Goal: Information Seeking & Learning: Learn about a topic

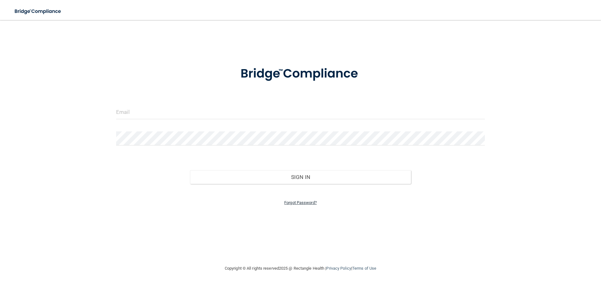
click at [295, 204] on link "Forgot Password?" at bounding box center [300, 202] width 33 height 5
click at [222, 131] on input "email" at bounding box center [300, 131] width 192 height 14
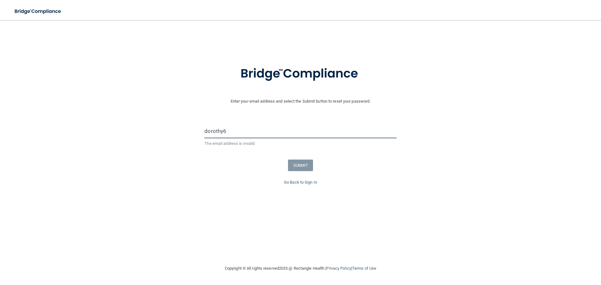
type input "[EMAIL_ADDRESS][DOMAIN_NAME]"
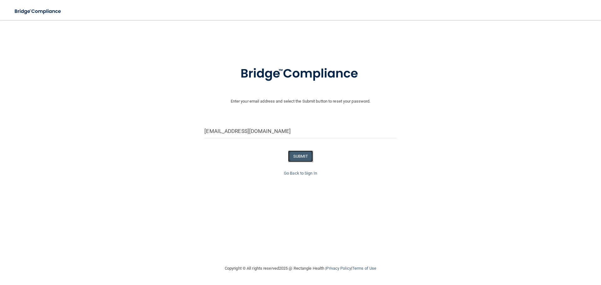
click at [292, 156] on button "SUBMIT" at bounding box center [300, 157] width 25 height 12
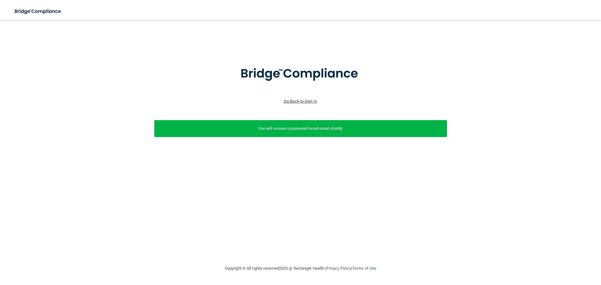
click at [303, 101] on link "Go Back to Sign In" at bounding box center [300, 101] width 33 height 5
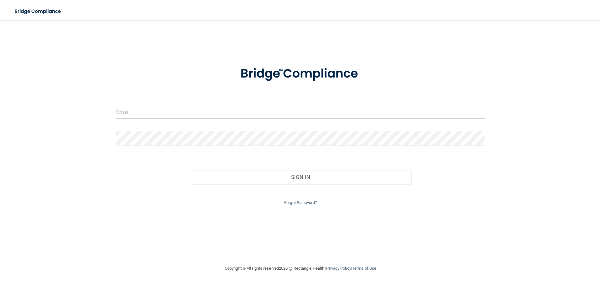
click at [190, 108] on input "email" at bounding box center [300, 112] width 369 height 14
type input "[EMAIL_ADDRESS][DOMAIN_NAME]"
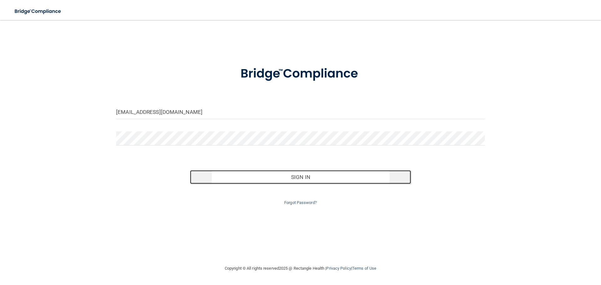
click at [307, 179] on button "Sign In" at bounding box center [300, 177] width 221 height 14
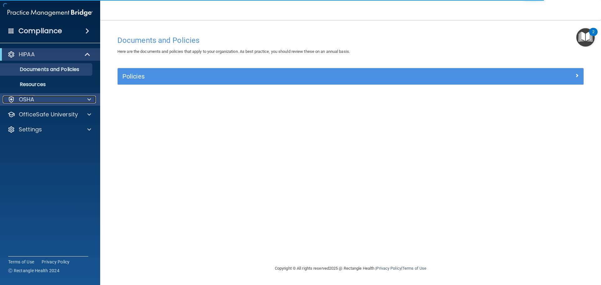
click at [86, 97] on div at bounding box center [88, 100] width 16 height 8
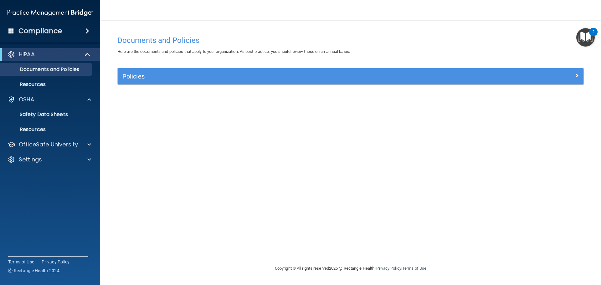
click at [89, 32] on span at bounding box center [87, 31] width 4 height 8
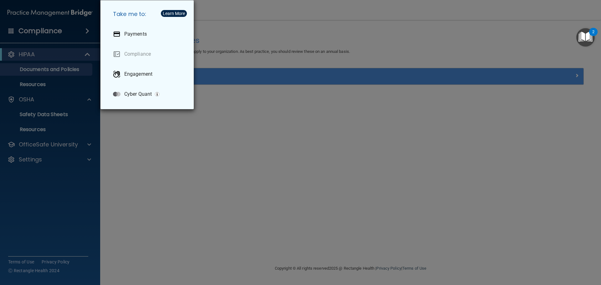
click at [127, 122] on div "Take me to: Payments Compliance Engagement Cyber Quant" at bounding box center [300, 142] width 601 height 285
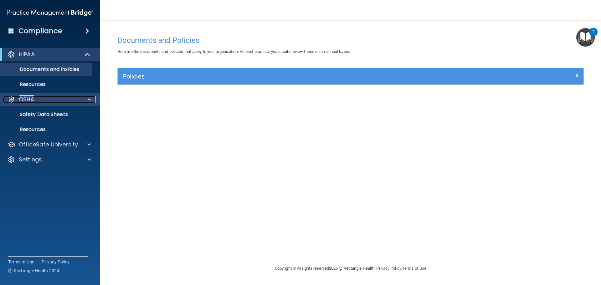
click at [37, 100] on div "OSHA" at bounding box center [42, 100] width 78 height 8
click at [29, 101] on p "OSHA" at bounding box center [27, 100] width 16 height 8
click at [38, 112] on p "Safety Data Sheets" at bounding box center [46, 114] width 85 height 6
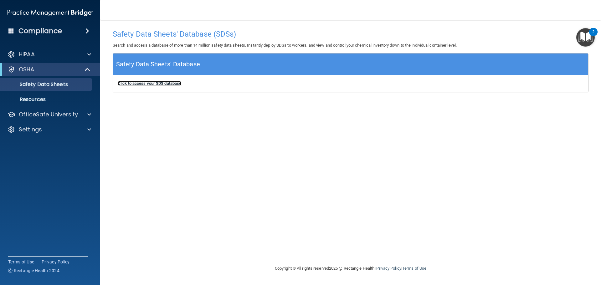
click at [149, 83] on b "Click to access your SDS database" at bounding box center [150, 83] width 64 height 5
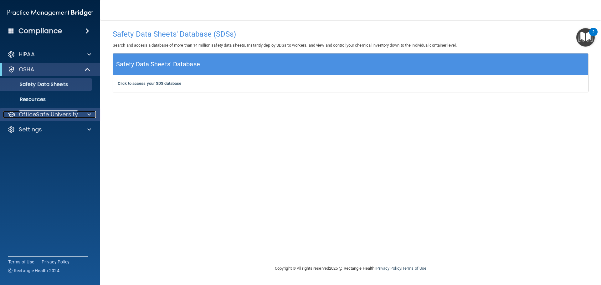
click at [70, 116] on p "OfficeSafe University" at bounding box center [48, 115] width 59 height 8
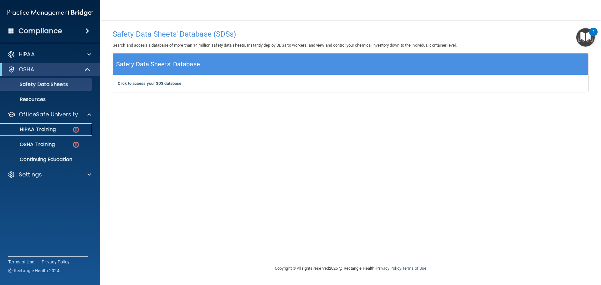
click at [52, 125] on link "HIPAA Training" at bounding box center [43, 129] width 99 height 13
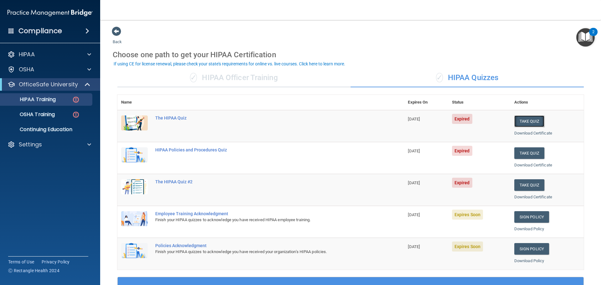
click at [525, 118] on button "Take Quiz" at bounding box center [529, 122] width 30 height 12
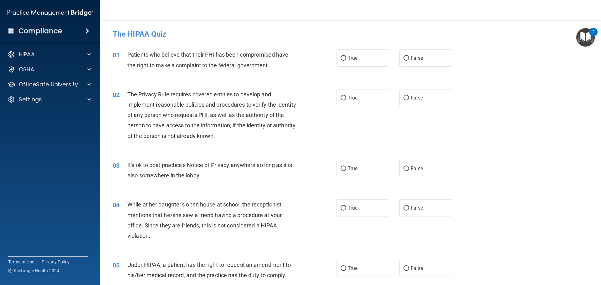
click at [179, 54] on span "Patients who believe that their PHI has been compromised have the right to make…" at bounding box center [207, 59] width 161 height 17
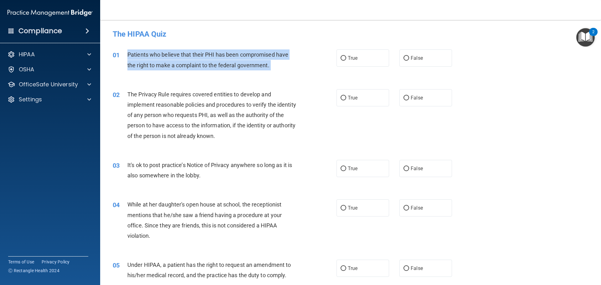
click at [179, 54] on span "Patients who believe that their PHI has been compromised have the right to make…" at bounding box center [207, 59] width 161 height 17
copy ng-form "Patients who believe that their PHI has been compromised have the right to make…"
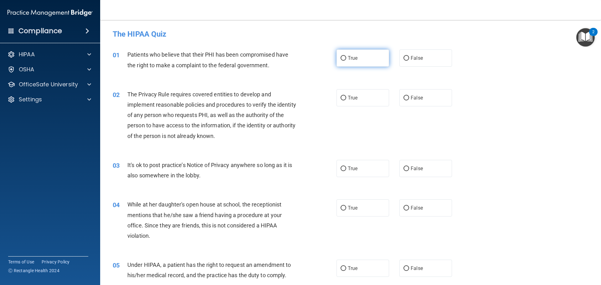
click at [350, 59] on span "True" at bounding box center [353, 58] width 10 height 6
click at [346, 59] on input "True" at bounding box center [344, 58] width 6 height 5
radio input "true"
click at [342, 167] on input "True" at bounding box center [344, 169] width 6 height 5
radio input "true"
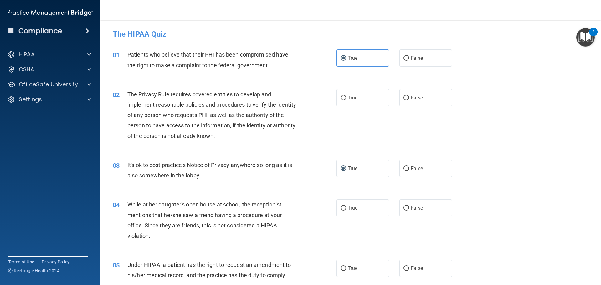
click at [156, 95] on span "The Privacy Rule requires covered entities to develop and implement reasonable …" at bounding box center [211, 115] width 169 height 48
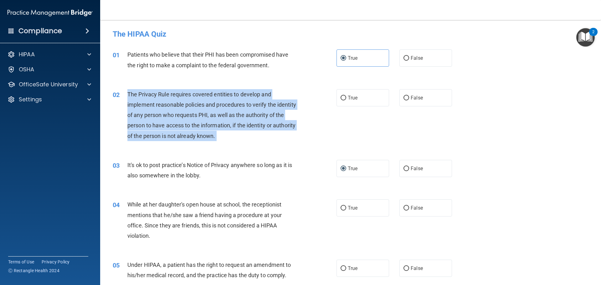
click at [156, 95] on span "The Privacy Rule requires covered entities to develop and implement reasonable …" at bounding box center [211, 115] width 169 height 48
copy ng-form "The Privacy Rule requires covered entities to develop and implement reasonable …"
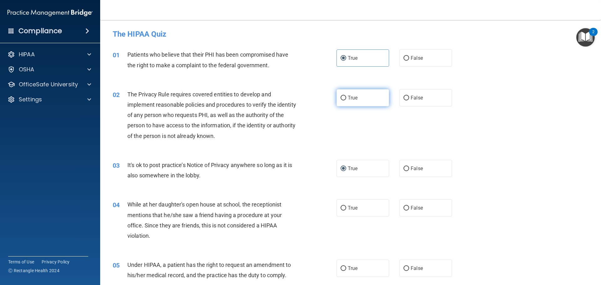
click at [352, 98] on span "True" at bounding box center [353, 98] width 10 height 6
click at [346, 98] on input "True" at bounding box center [344, 98] width 6 height 5
radio input "true"
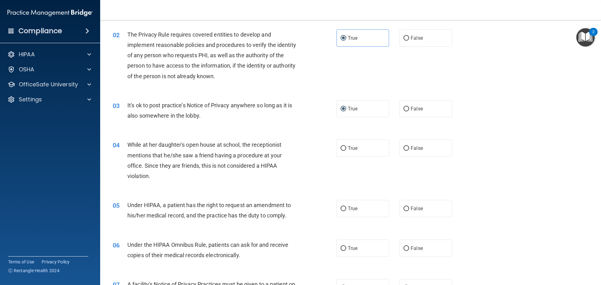
scroll to position [63, 0]
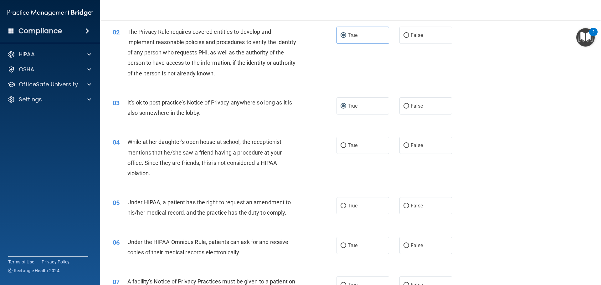
click at [162, 147] on div "While at her daughter's open house at school, the receptionist mentions that he…" at bounding box center [214, 158] width 175 height 42
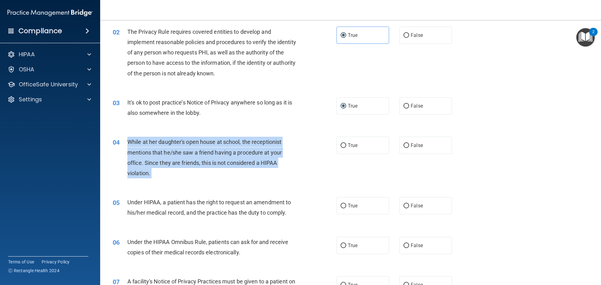
click at [162, 147] on div "While at her daughter's open house at school, the receptionist mentions that he…" at bounding box center [214, 158] width 175 height 42
copy ng-form "While at her daughter's open house at school, the receptionist mentions that he…"
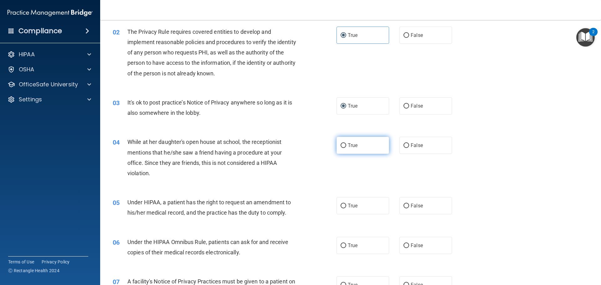
click at [367, 145] on label "True" at bounding box center [363, 145] width 53 height 17
click at [346, 145] on input "True" at bounding box center [344, 145] width 6 height 5
radio input "true"
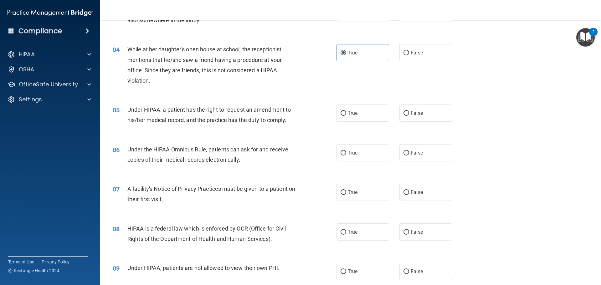
scroll to position [157, 0]
click at [238, 114] on div "Under HIPAA, a patient has the right to request an amendment to his/her medical…" at bounding box center [214, 113] width 175 height 21
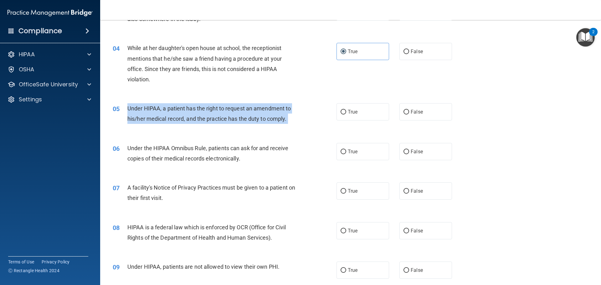
click at [238, 114] on div "Under HIPAA, a patient has the right to request an amendment to his/her medical…" at bounding box center [214, 113] width 175 height 21
copy ng-form "Under HIPAA, a patient has the right to request an amendment to his/her medical…"
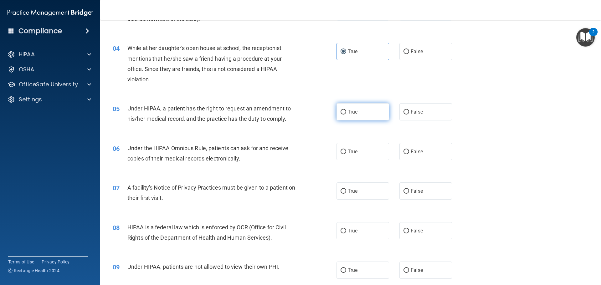
click at [353, 110] on span "True" at bounding box center [353, 112] width 10 height 6
click at [346, 110] on input "True" at bounding box center [344, 112] width 6 height 5
radio input "true"
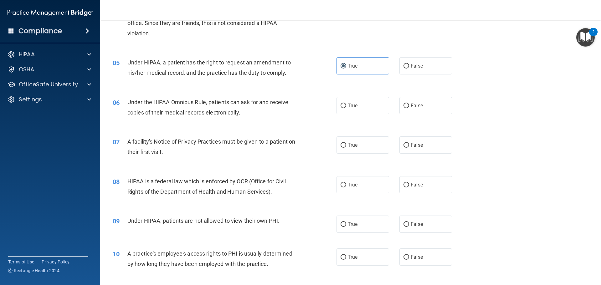
scroll to position [219, 0]
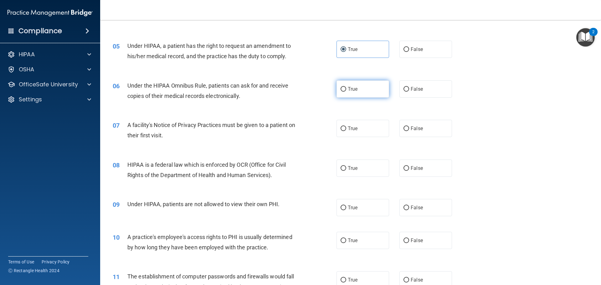
click at [362, 90] on label "True" at bounding box center [363, 88] width 53 height 17
click at [346, 90] on input "True" at bounding box center [344, 89] width 6 height 5
radio input "true"
click at [172, 90] on div "Under the HIPAA Omnibus Rule, patients can ask for and receive copies of their …" at bounding box center [214, 90] width 175 height 21
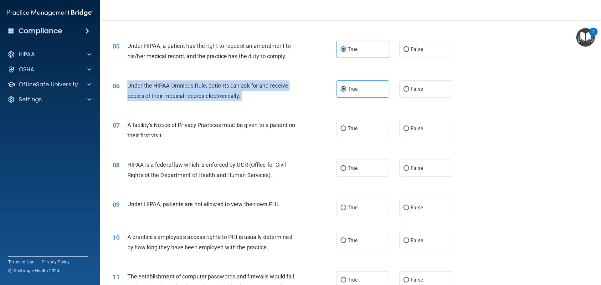
click at [172, 90] on div "Under the HIPAA Omnibus Rule, patients can ask for and receive copies of their …" at bounding box center [214, 90] width 175 height 21
copy ng-form "Under the HIPAA Omnibus Rule, patients can ask for and receive copies of their …"
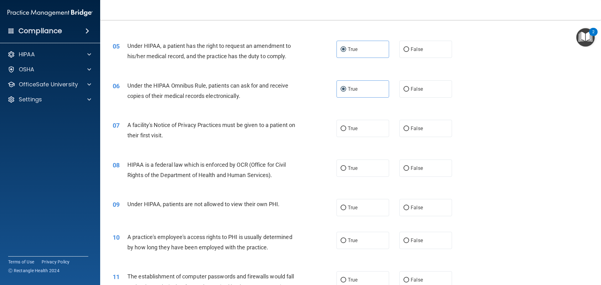
click at [163, 128] on span "A facility's Notice of Privacy Practices must be given to a patient on their fi…" at bounding box center [211, 130] width 168 height 17
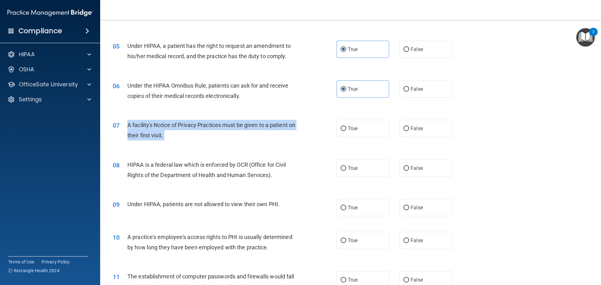
click at [163, 128] on span "A facility's Notice of Privacy Practices must be given to a patient on their fi…" at bounding box center [211, 130] width 168 height 17
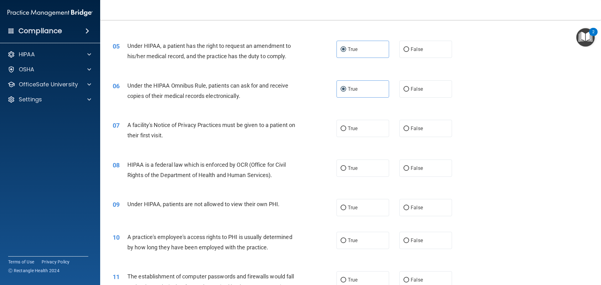
click at [332, 152] on div "08 HIPAA is a federal law which is enforced by OCR (Office for Civil Rights of …" at bounding box center [350, 171] width 485 height 39
click at [344, 133] on label "True" at bounding box center [363, 128] width 53 height 17
click at [344, 131] on input "True" at bounding box center [344, 128] width 6 height 5
radio input "true"
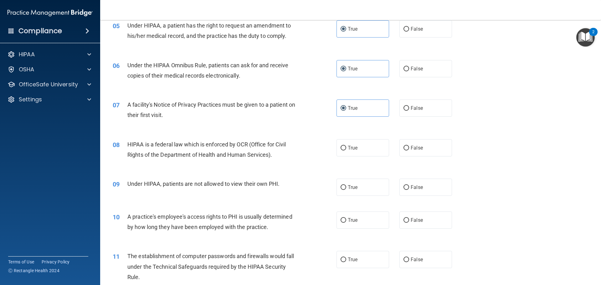
scroll to position [250, 0]
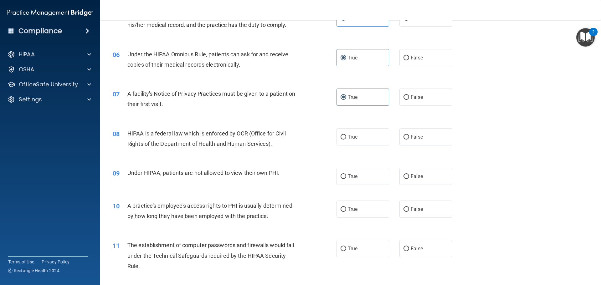
click at [245, 138] on div "HIPAA is a federal law which is enforced by OCR (Office for Civil Rights of the…" at bounding box center [214, 138] width 175 height 21
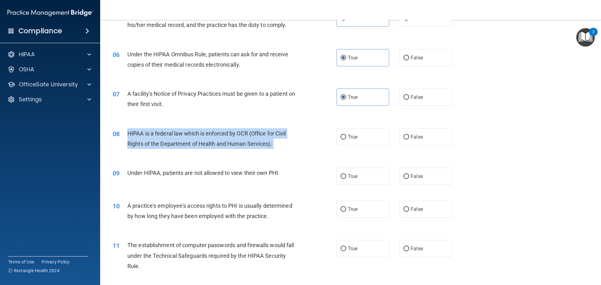
click at [245, 138] on div "HIPAA is a federal law which is enforced by OCR (Office for Civil Rights of the…" at bounding box center [214, 138] width 175 height 21
copy ng-form "HIPAA is a federal law which is enforced by OCR (Office for Civil Rights of the…"
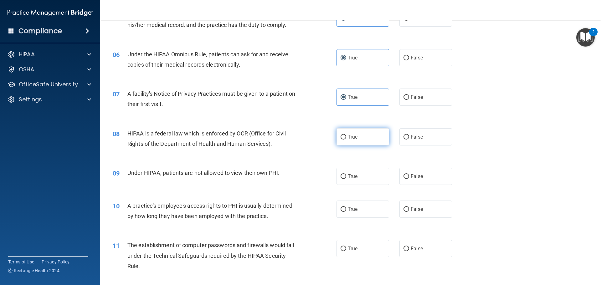
click at [357, 139] on label "True" at bounding box center [363, 136] width 53 height 17
click at [346, 139] on input "True" at bounding box center [344, 137] width 6 height 5
radio input "true"
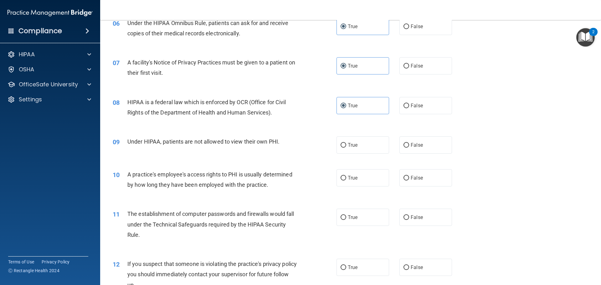
click at [223, 139] on span "Under HIPAA, patients are not allowed to view their own PHI." at bounding box center [203, 141] width 152 height 7
copy ng-form "Under HIPAA, patients are not allowed to view their own PHI."
click at [425, 141] on label "False" at bounding box center [425, 144] width 53 height 17
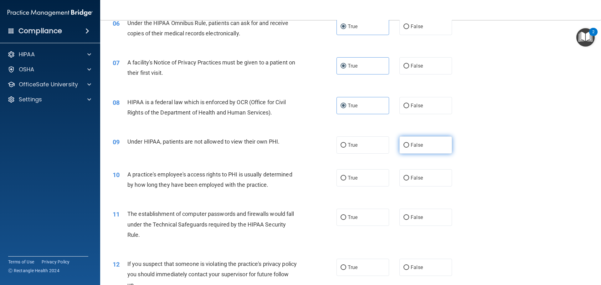
click at [409, 143] on input "False" at bounding box center [407, 145] width 6 height 5
radio input "true"
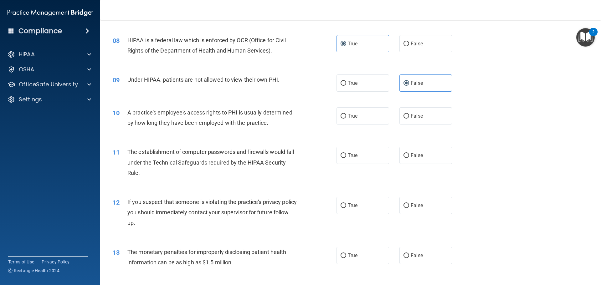
scroll to position [344, 0]
click at [148, 122] on span "A practice's employee's access rights to PHI is usually determined by how long …" at bounding box center [209, 117] width 165 height 17
click at [148, 121] on span "A practice's employee's access rights to PHI is usually determined by how long …" at bounding box center [209, 117] width 165 height 17
drag, startPoint x: 148, startPoint y: 121, endPoint x: 172, endPoint y: 107, distance: 27.6
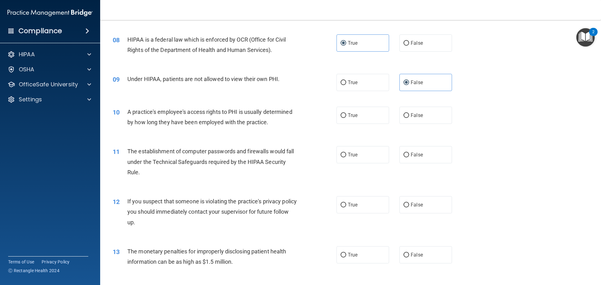
click at [172, 107] on div "A practice's employee's access rights to PHI is usually determined by how long …" at bounding box center [214, 117] width 175 height 21
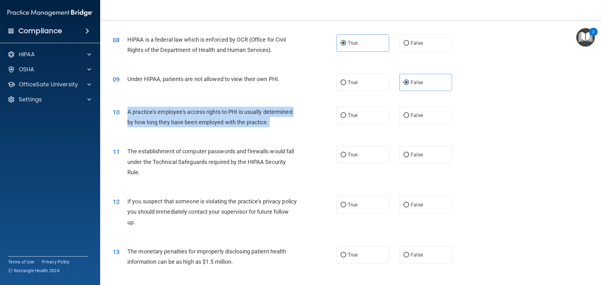
click at [172, 107] on div "A practice's employee's access rights to PHI is usually determined by how long …" at bounding box center [214, 117] width 175 height 21
copy ng-form "A practice's employee's access rights to PHI is usually determined by how long …"
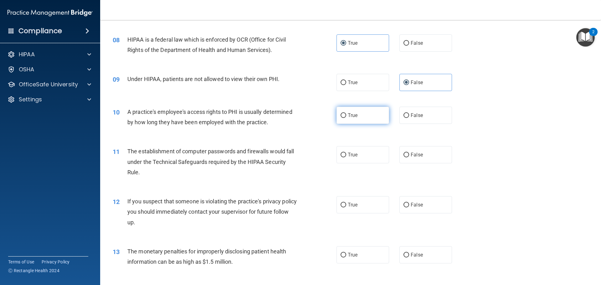
click at [353, 118] on span "True" at bounding box center [353, 115] width 10 height 6
click at [346, 118] on input "True" at bounding box center [344, 115] width 6 height 5
radio input "true"
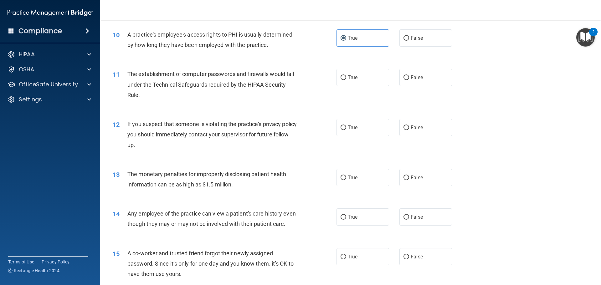
scroll to position [407, 0]
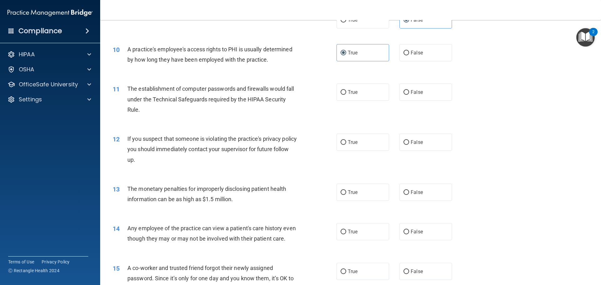
click at [232, 88] on span "The establishment of computer passwords and firewalls would fall under the Tech…" at bounding box center [210, 98] width 167 height 27
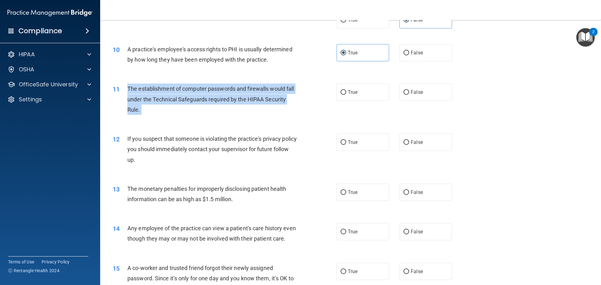
click at [232, 88] on span "The establishment of computer passwords and firewalls would fall under the Tech…" at bounding box center [210, 98] width 167 height 27
copy ng-form "The establishment of computer passwords and firewalls would fall under the Tech…"
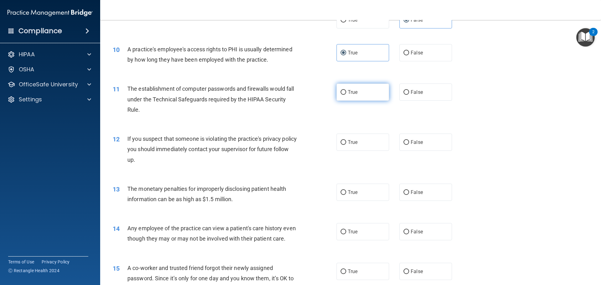
click at [347, 100] on label "True" at bounding box center [363, 92] width 53 height 17
click at [346, 95] on input "True" at bounding box center [344, 92] width 6 height 5
radio input "true"
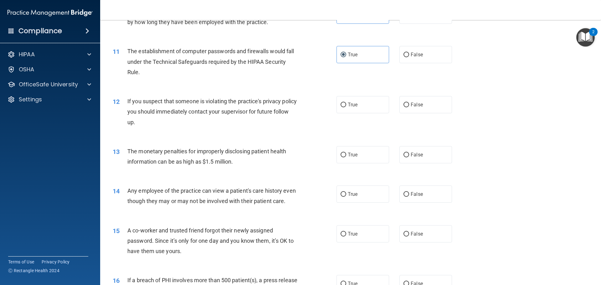
scroll to position [470, 0]
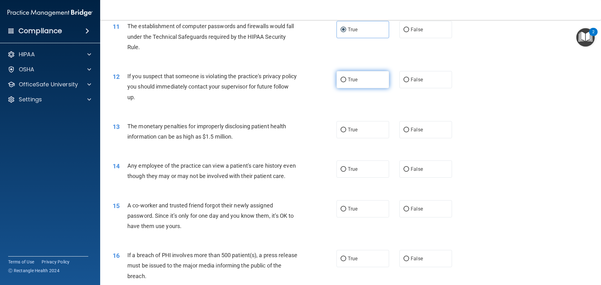
click at [359, 83] on label "True" at bounding box center [363, 79] width 53 height 17
click at [346, 82] on input "True" at bounding box center [344, 80] width 6 height 5
radio input "true"
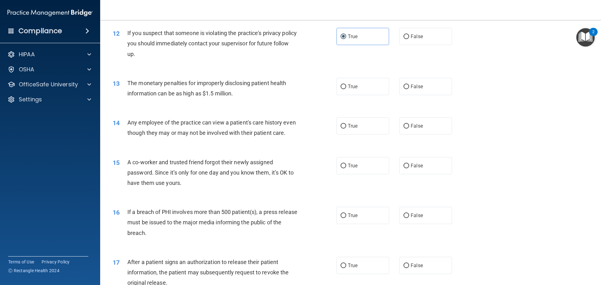
scroll to position [532, 0]
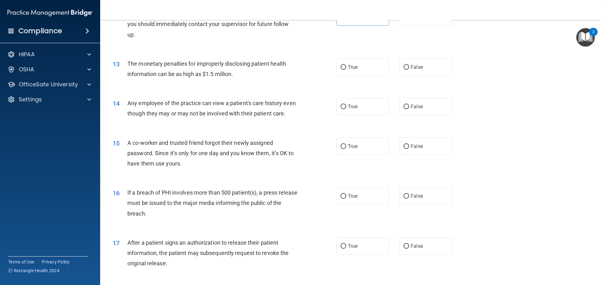
click at [197, 64] on span "The monetary penalties for improperly disclosing patient health information can…" at bounding box center [206, 68] width 159 height 17
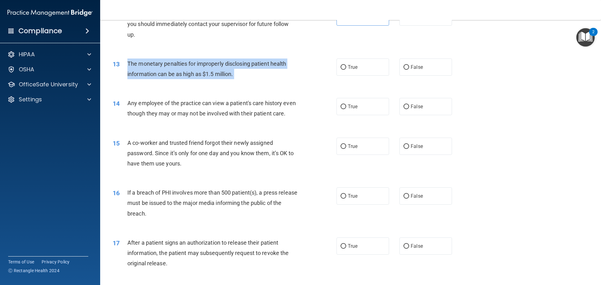
click at [197, 64] on span "The monetary penalties for improperly disclosing patient health information can…" at bounding box center [206, 68] width 159 height 17
copy ng-form "The monetary penalties for improperly disclosing patient health information can…"
click at [255, 75] on div "The monetary penalties for improperly disclosing patient health information can…" at bounding box center [214, 69] width 175 height 21
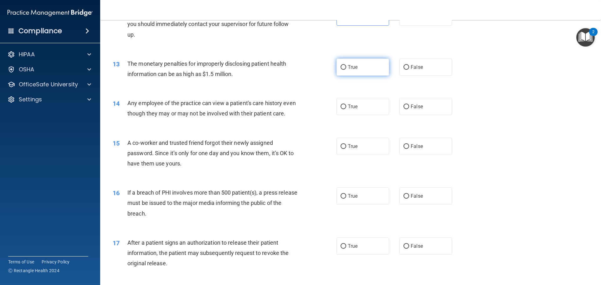
click at [367, 71] on label "True" at bounding box center [363, 67] width 53 height 17
click at [346, 70] on input "True" at bounding box center [344, 67] width 6 height 5
radio input "true"
click at [178, 108] on div "Any employee of the practice can view a patient's care history even though they…" at bounding box center [214, 108] width 175 height 21
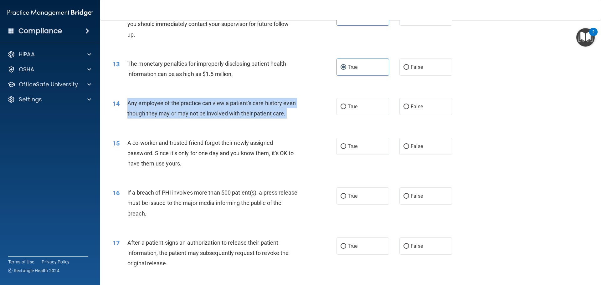
click at [178, 108] on div "Any employee of the practice can view a patient's care history even though they…" at bounding box center [214, 108] width 175 height 21
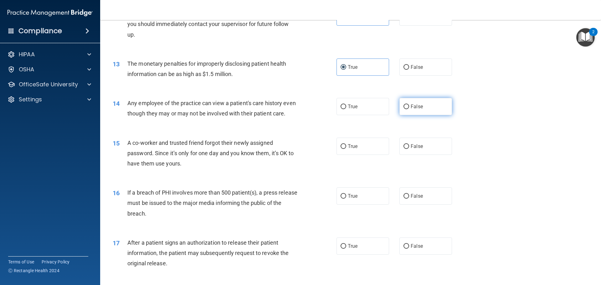
click at [423, 106] on label "False" at bounding box center [425, 106] width 53 height 17
click at [409, 106] on input "False" at bounding box center [407, 107] width 6 height 5
radio input "true"
click at [341, 105] on input "True" at bounding box center [344, 107] width 6 height 5
radio input "true"
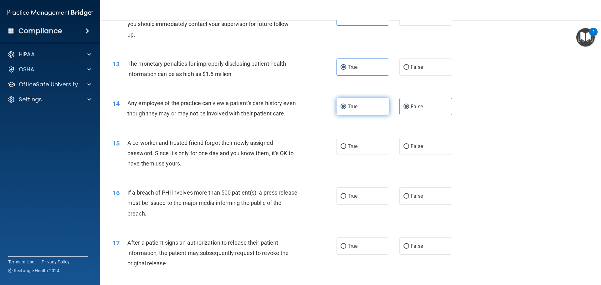
radio input "false"
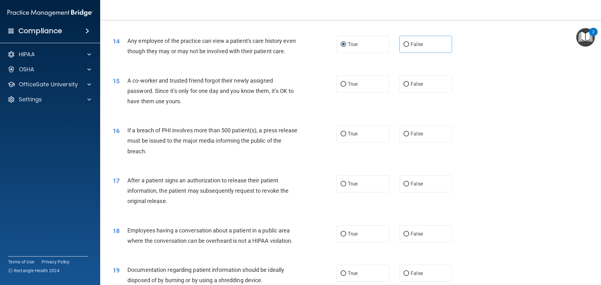
scroll to position [595, 0]
click at [425, 92] on label "False" at bounding box center [425, 83] width 53 height 17
click at [409, 86] on input "False" at bounding box center [407, 84] width 6 height 5
radio input "true"
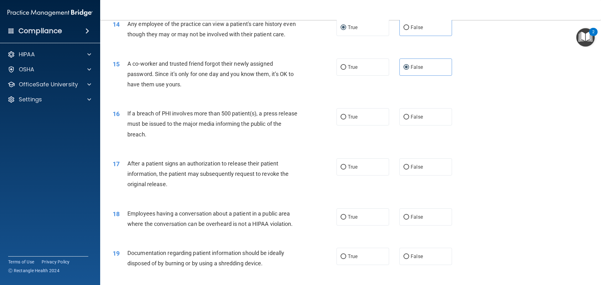
scroll to position [626, 0]
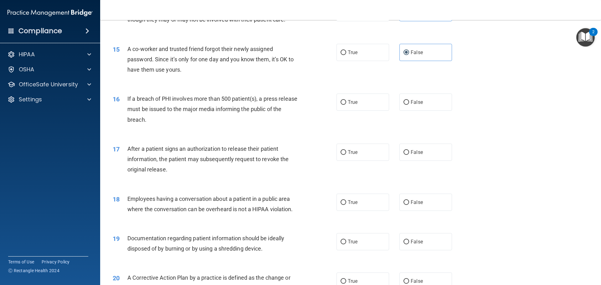
click at [151, 112] on span "If a breach of PHI involves more than 500 patient(s), a press release must be i…" at bounding box center [212, 108] width 170 height 27
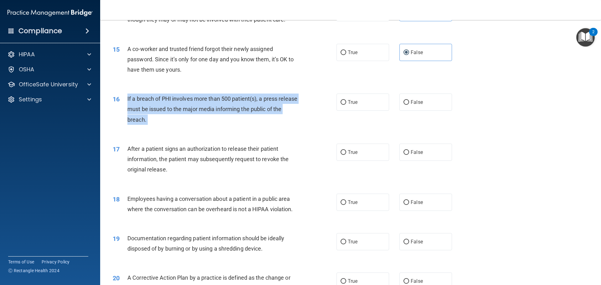
click at [151, 112] on span "If a breach of PHI involves more than 500 patient(s), a press release must be i…" at bounding box center [212, 108] width 170 height 27
drag, startPoint x: 357, startPoint y: 5, endPoint x: 154, endPoint y: 116, distance: 231.4
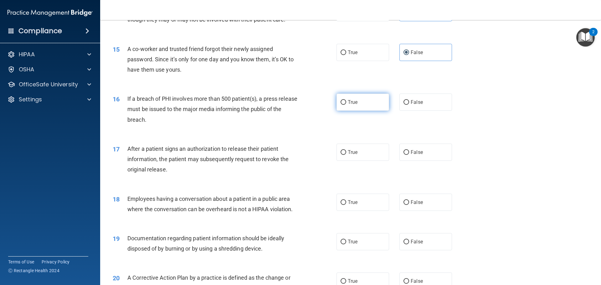
click at [348, 105] on span "True" at bounding box center [353, 102] width 10 height 6
click at [346, 105] on input "True" at bounding box center [344, 102] width 6 height 5
radio input "true"
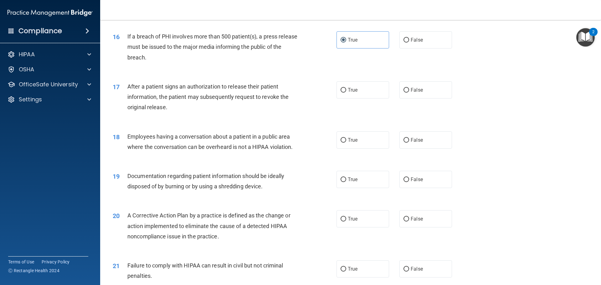
scroll to position [689, 0]
click at [225, 111] on div "After a patient signs an authorization to release their patient information, th…" at bounding box center [214, 96] width 175 height 31
click at [170, 98] on span "After a patient signs an authorization to release their patient information, th…" at bounding box center [207, 96] width 161 height 27
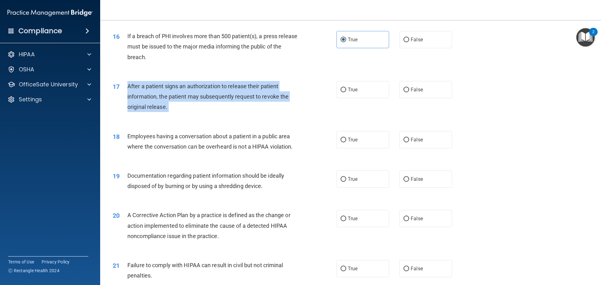
click at [170, 99] on span "After a patient signs an authorization to release their patient information, th…" at bounding box center [207, 96] width 161 height 27
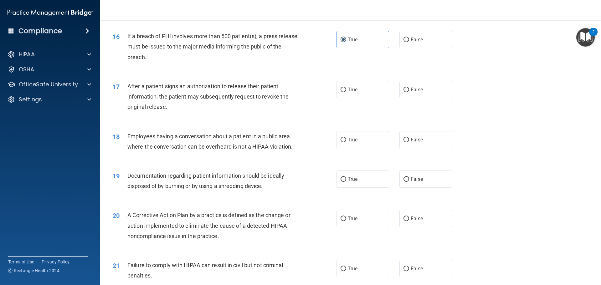
click at [265, 123] on div "17 After a patient signs an authorization to release their patient information,…" at bounding box center [350, 98] width 485 height 50
click at [349, 93] on span "True" at bounding box center [353, 90] width 10 height 6
click at [346, 92] on input "True" at bounding box center [344, 90] width 6 height 5
radio input "true"
click at [432, 148] on label "False" at bounding box center [425, 139] width 53 height 17
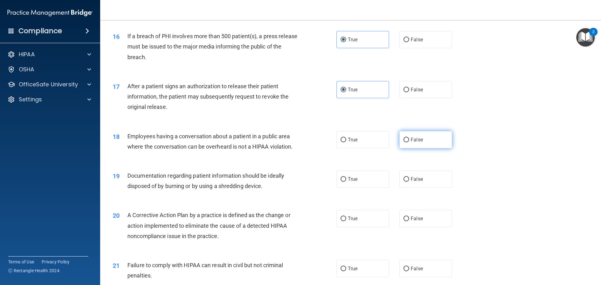
click at [409, 142] on input "False" at bounding box center [407, 140] width 6 height 5
radio input "true"
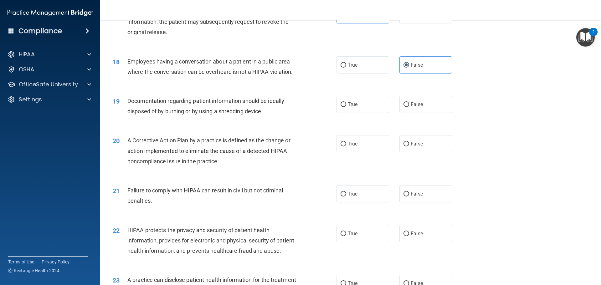
scroll to position [758, 0]
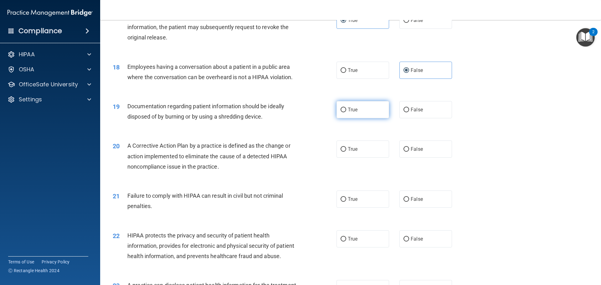
click at [351, 113] on span "True" at bounding box center [353, 110] width 10 height 6
click at [346, 112] on input "True" at bounding box center [344, 110] width 6 height 5
radio input "true"
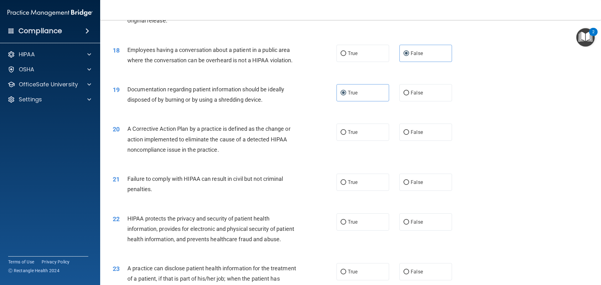
scroll to position [789, 0]
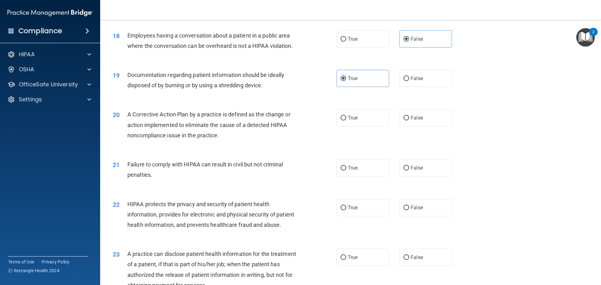
click at [253, 132] on span "A Corrective Action Plan by a practice is defined as the change or action imple…" at bounding box center [208, 124] width 163 height 27
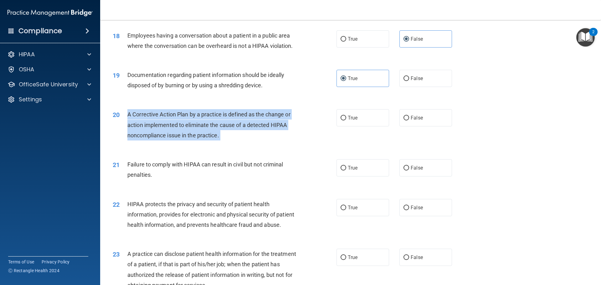
click at [253, 132] on span "A Corrective Action Plan by a practice is defined as the change or action imple…" at bounding box center [208, 124] width 163 height 27
click at [343, 121] on input "True" at bounding box center [344, 118] width 6 height 5
radio input "true"
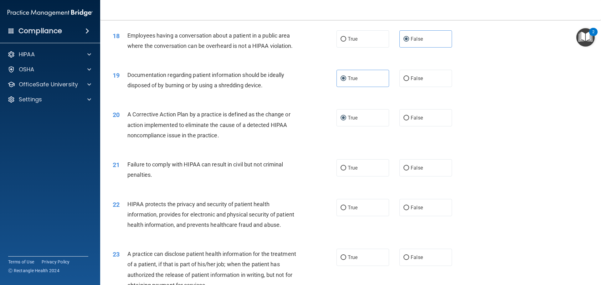
click at [288, 166] on div "21 Failure to comply with HIPAA can result in civil but not criminal penalties.…" at bounding box center [350, 171] width 485 height 39
click at [350, 172] on label "True" at bounding box center [363, 167] width 53 height 17
click at [346, 171] on input "True" at bounding box center [344, 168] width 6 height 5
radio input "true"
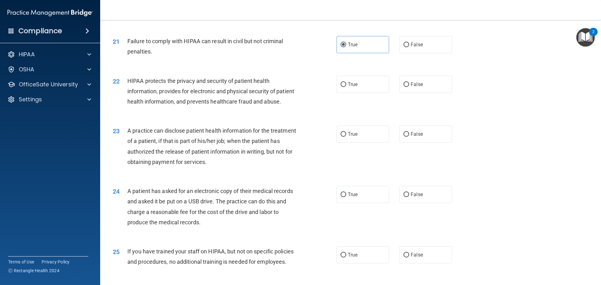
scroll to position [915, 0]
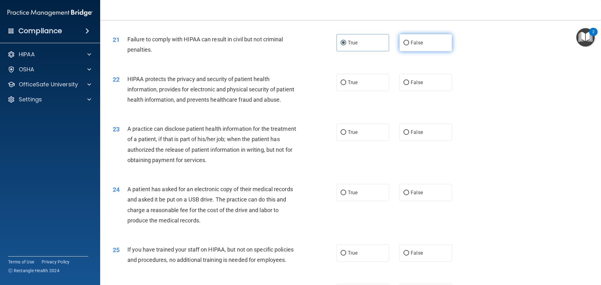
click at [423, 47] on label "False" at bounding box center [425, 42] width 53 height 17
click at [409, 45] on input "False" at bounding box center [407, 43] width 6 height 5
radio input "true"
radio input "false"
click at [159, 47] on span "Failure to comply with HIPAA can result in civil but not criminal penalties." at bounding box center [205, 44] width 156 height 17
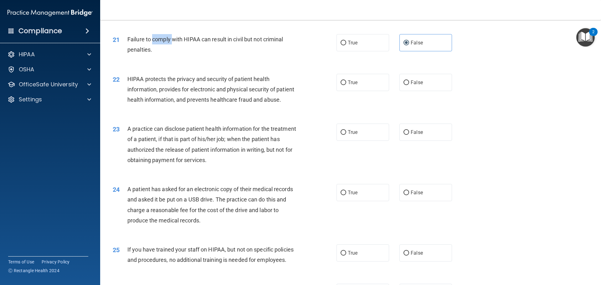
click at [159, 47] on span "Failure to comply with HIPAA can result in civil but not criminal penalties." at bounding box center [205, 44] width 156 height 17
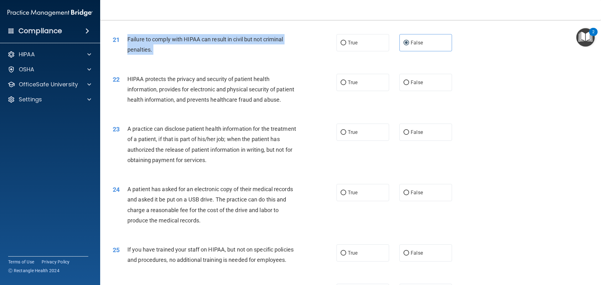
click at [159, 47] on span "Failure to comply with HIPAA can result in civil but not criminal penalties." at bounding box center [205, 44] width 156 height 17
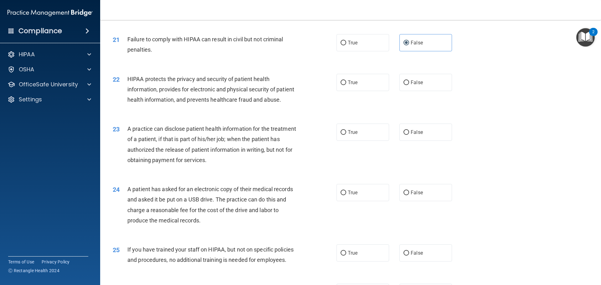
click at [163, 105] on div "HIPAA protects the privacy and security of patient health information, provides…" at bounding box center [214, 89] width 175 height 31
click at [348, 85] on span "True" at bounding box center [353, 83] width 10 height 6
click at [346, 85] on input "True" at bounding box center [344, 82] width 6 height 5
radio input "true"
click at [202, 165] on div "A practice can disclose patient health information for the treatment of a patie…" at bounding box center [214, 145] width 175 height 42
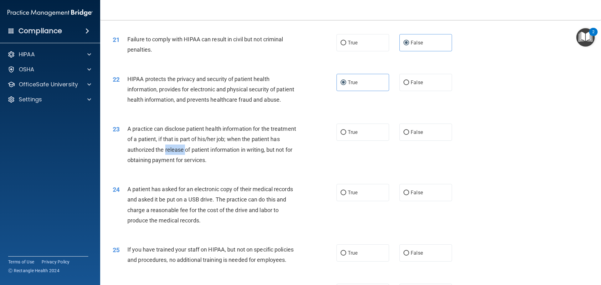
click at [202, 165] on div "A practice can disclose patient health information for the treatment of a patie…" at bounding box center [214, 145] width 175 height 42
click at [251, 163] on span "A practice can disclose patient health information for the treatment of a patie…" at bounding box center [211, 145] width 169 height 38
click at [368, 141] on label "True" at bounding box center [363, 132] width 53 height 17
click at [346, 135] on input "True" at bounding box center [344, 132] width 6 height 5
radio input "true"
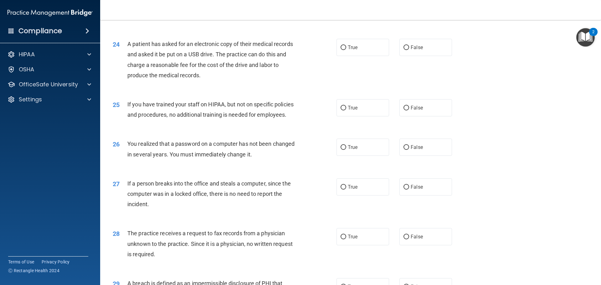
scroll to position [1071, 0]
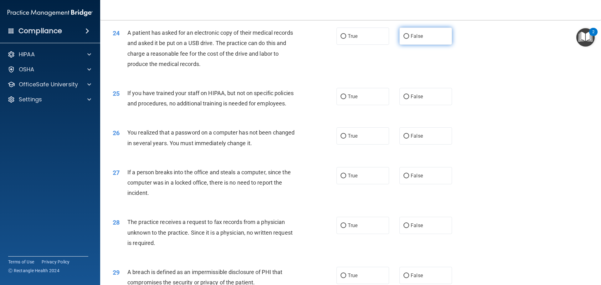
click at [411, 39] on span "False" at bounding box center [417, 36] width 12 height 6
click at [409, 39] on input "False" at bounding box center [407, 36] width 6 height 5
radio input "true"
click at [447, 105] on label "False" at bounding box center [425, 96] width 53 height 17
click at [409, 99] on input "False" at bounding box center [407, 97] width 6 height 5
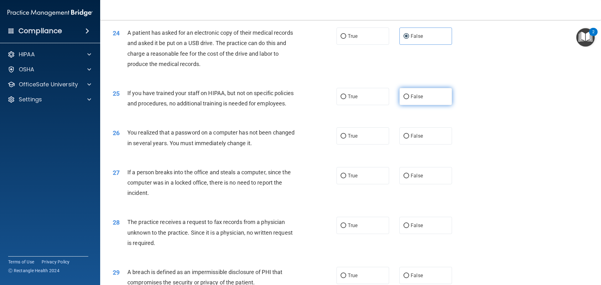
radio input "true"
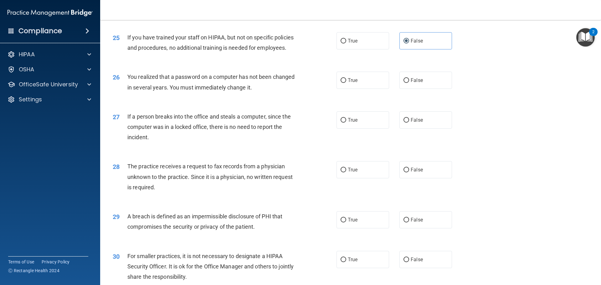
scroll to position [1134, 0]
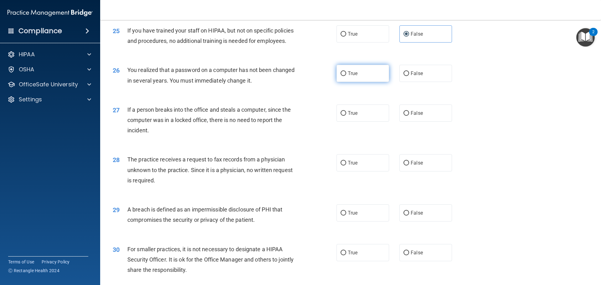
click at [373, 82] on label "True" at bounding box center [363, 73] width 53 height 17
click at [346, 76] on input "True" at bounding box center [344, 73] width 6 height 5
radio input "true"
click at [399, 122] on label "False" at bounding box center [425, 113] width 53 height 17
click at [404, 116] on input "False" at bounding box center [407, 113] width 6 height 5
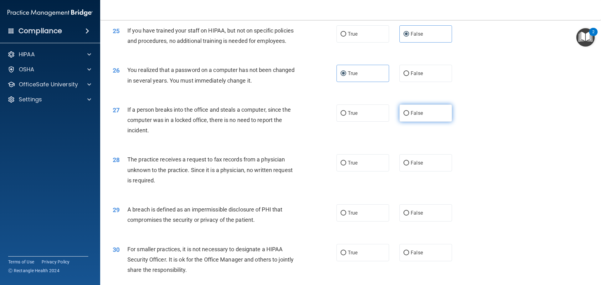
radio input "true"
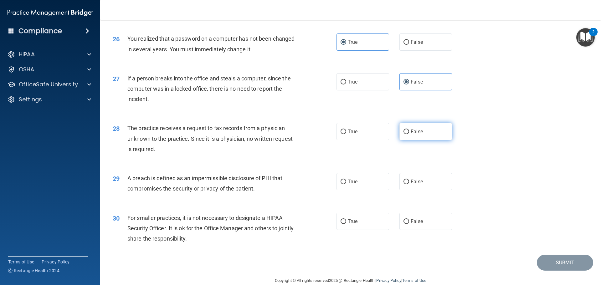
click at [415, 140] on label "False" at bounding box center [425, 131] width 53 height 17
click at [409, 134] on input "False" at bounding box center [407, 132] width 6 height 5
radio input "true"
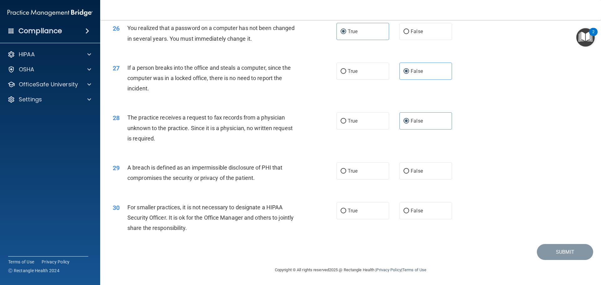
scroll to position [1196, 0]
click at [355, 169] on span "True" at bounding box center [353, 171] width 10 height 6
click at [346, 169] on input "True" at bounding box center [344, 171] width 6 height 5
radio input "true"
click at [411, 208] on span "False" at bounding box center [417, 211] width 12 height 6
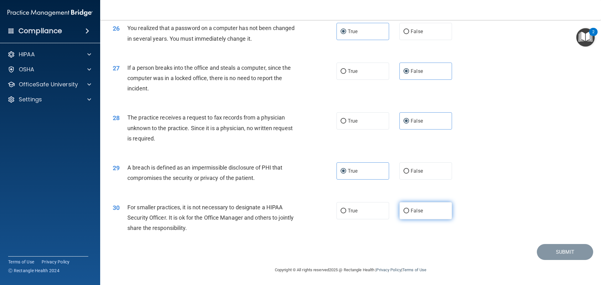
click at [408, 209] on input "False" at bounding box center [407, 211] width 6 height 5
radio input "true"
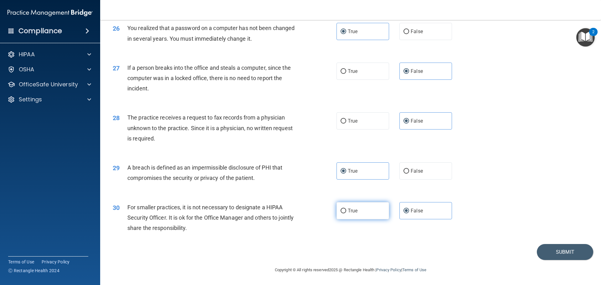
click at [360, 215] on label "True" at bounding box center [363, 210] width 53 height 17
click at [346, 213] on input "True" at bounding box center [344, 211] width 6 height 5
radio input "true"
radio input "false"
click at [555, 253] on button "Submit" at bounding box center [565, 252] width 56 height 16
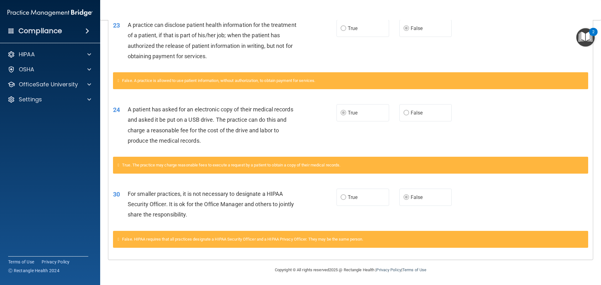
scroll to position [506, 0]
click at [362, 193] on label "True" at bounding box center [363, 197] width 53 height 17
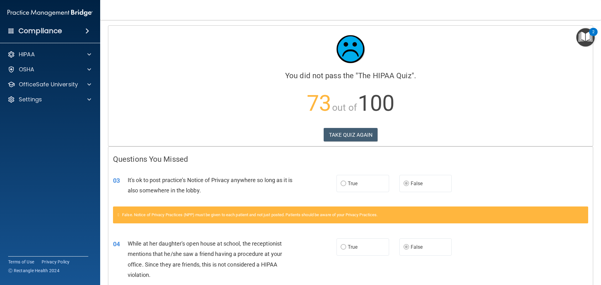
scroll to position [0, 0]
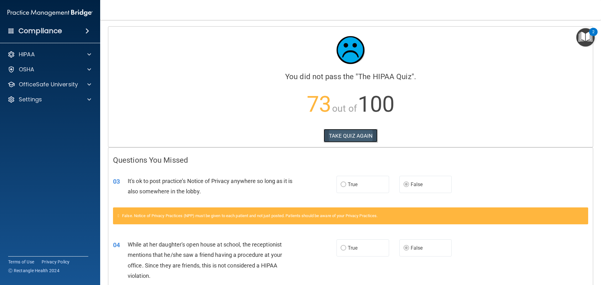
click at [332, 132] on button "TAKE QUIZ AGAIN" at bounding box center [351, 136] width 54 height 14
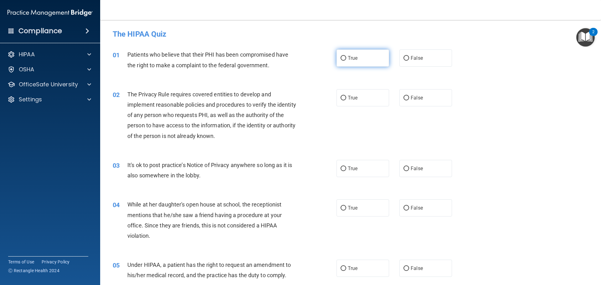
click at [352, 54] on label "True" at bounding box center [363, 57] width 53 height 17
click at [346, 56] on input "True" at bounding box center [344, 58] width 6 height 5
radio input "true"
click at [342, 99] on input "True" at bounding box center [344, 98] width 6 height 5
radio input "true"
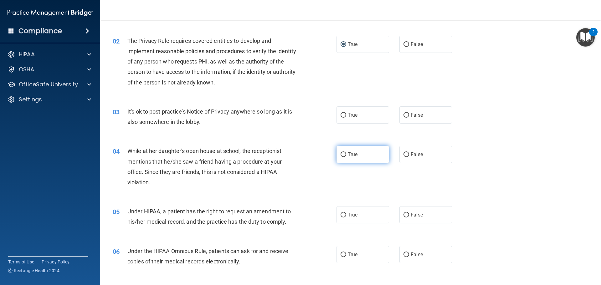
scroll to position [63, 0]
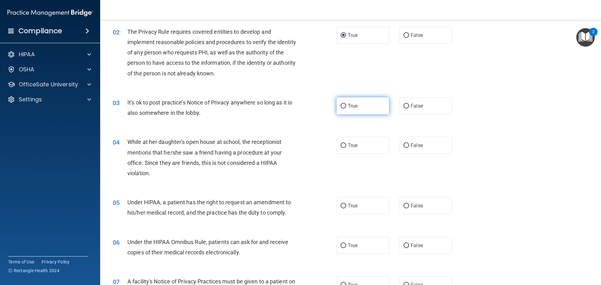
click at [364, 104] on label "True" at bounding box center [363, 105] width 53 height 17
click at [346, 104] on input "True" at bounding box center [344, 106] width 6 height 5
radio input "true"
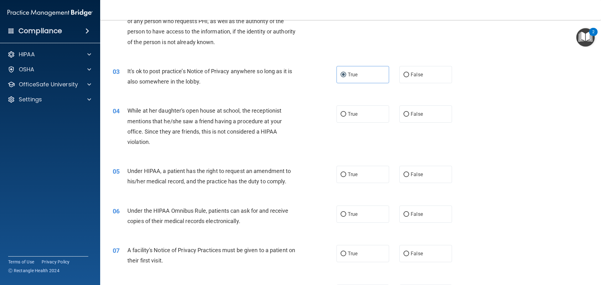
click at [285, 137] on div "While at her daughter's open house at school, the receptionist mentions that he…" at bounding box center [214, 126] width 175 height 42
click at [416, 116] on span "False" at bounding box center [417, 114] width 12 height 6
click at [409, 116] on input "False" at bounding box center [407, 114] width 6 height 5
radio input "true"
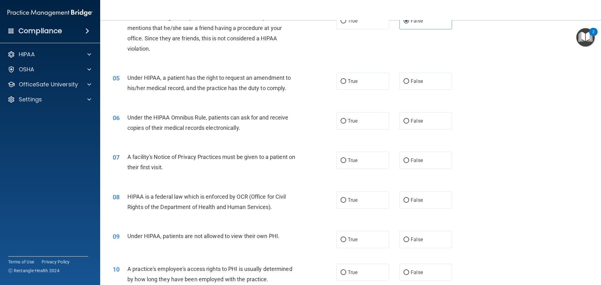
scroll to position [188, 0]
click at [375, 122] on label "True" at bounding box center [363, 120] width 53 height 17
click at [346, 122] on input "True" at bounding box center [344, 120] width 6 height 5
radio input "true"
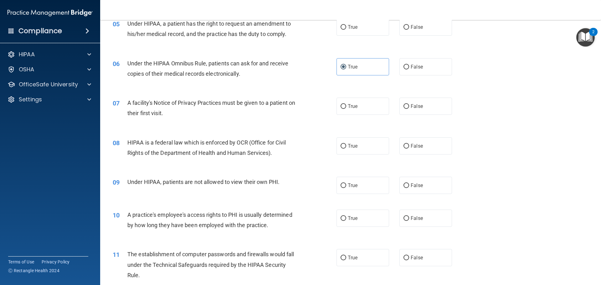
scroll to position [250, 0]
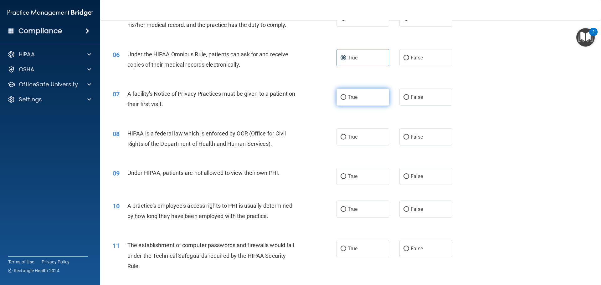
click at [359, 102] on label "True" at bounding box center [363, 97] width 53 height 17
click at [346, 100] on input "True" at bounding box center [344, 97] width 6 height 5
radio input "true"
click at [348, 140] on span "True" at bounding box center [353, 137] width 10 height 6
click at [346, 140] on input "True" at bounding box center [344, 137] width 6 height 5
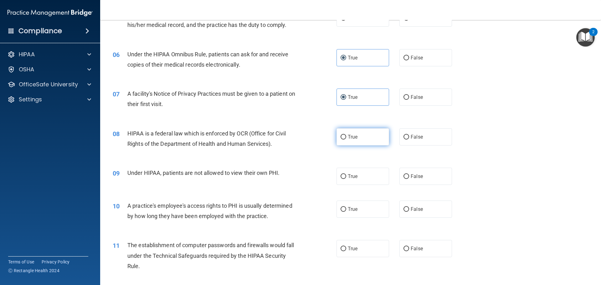
radio input "true"
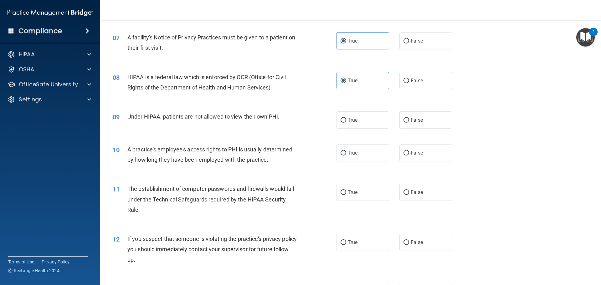
scroll to position [313, 0]
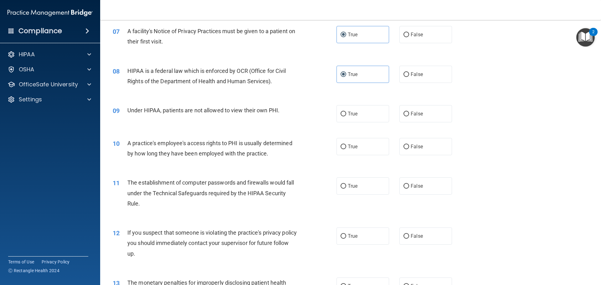
click at [263, 111] on span "Under HIPAA, patients are not allowed to view their own PHI." at bounding box center [203, 110] width 152 height 7
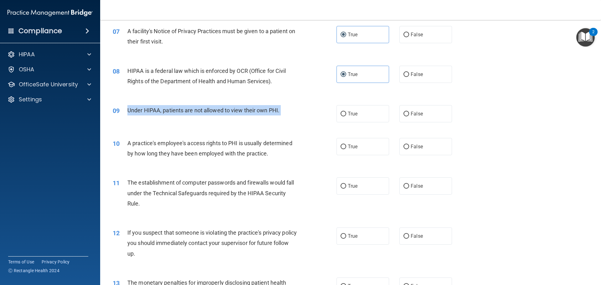
click at [263, 111] on span "Under HIPAA, patients are not allowed to view their own PHI." at bounding box center [203, 110] width 152 height 7
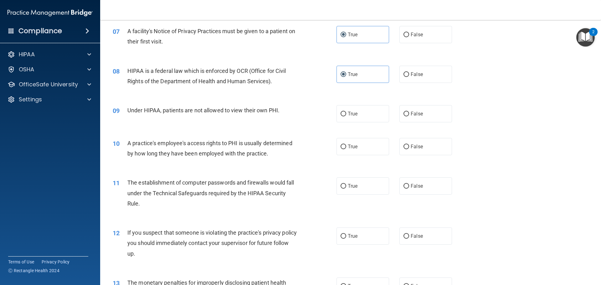
click at [185, 99] on div "09 Under HIPAA, patients are not allowed to view their own PHI. True False" at bounding box center [350, 113] width 485 height 33
click at [415, 117] on label "False" at bounding box center [425, 113] width 53 height 17
click at [409, 116] on input "False" at bounding box center [407, 114] width 6 height 5
radio input "true"
click at [415, 150] on label "False" at bounding box center [425, 146] width 53 height 17
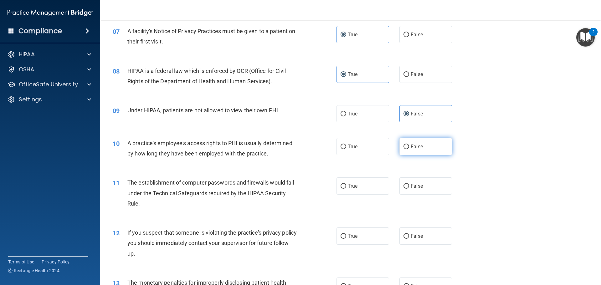
click at [409, 149] on input "False" at bounding box center [407, 147] width 6 height 5
radio input "true"
click at [373, 146] on label "True" at bounding box center [363, 146] width 53 height 17
click at [346, 146] on input "True" at bounding box center [344, 147] width 6 height 5
radio input "true"
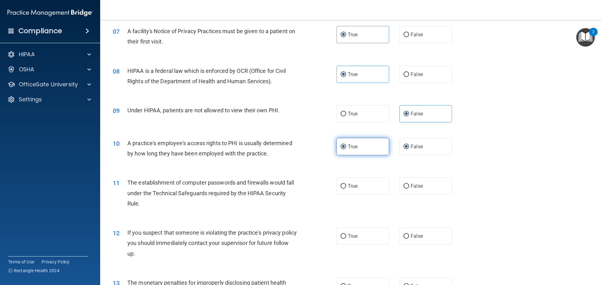
radio input "false"
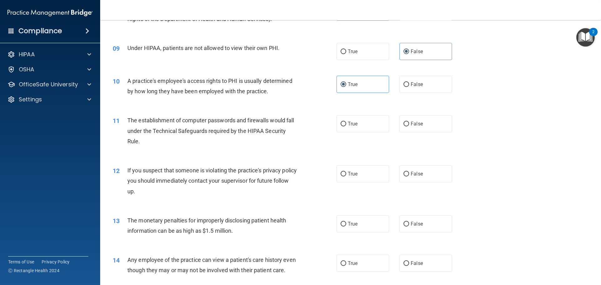
scroll to position [376, 0]
click at [367, 129] on label "True" at bounding box center [363, 123] width 53 height 17
click at [346, 126] on input "True" at bounding box center [344, 123] width 6 height 5
radio input "true"
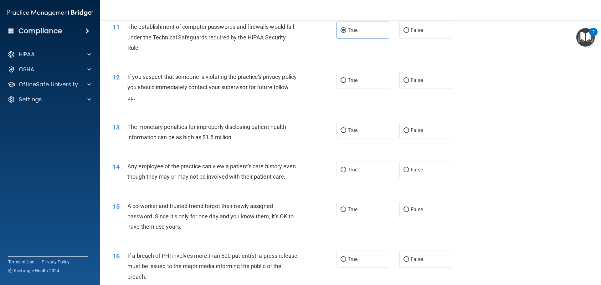
scroll to position [470, 0]
click at [366, 74] on label "True" at bounding box center [363, 79] width 53 height 17
click at [346, 78] on input "True" at bounding box center [344, 80] width 6 height 5
radio input "true"
click at [342, 133] on label "True" at bounding box center [363, 129] width 53 height 17
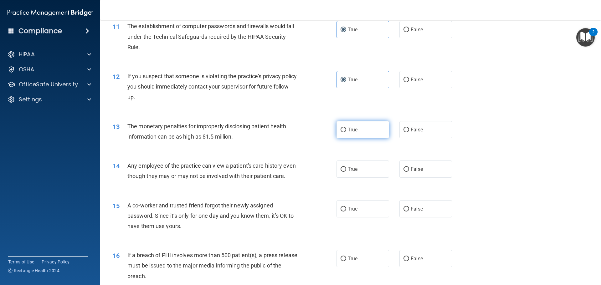
click at [342, 132] on input "True" at bounding box center [344, 130] width 6 height 5
radio input "true"
click at [344, 165] on label "True" at bounding box center [363, 169] width 53 height 17
click at [344, 167] on input "True" at bounding box center [344, 169] width 6 height 5
radio input "true"
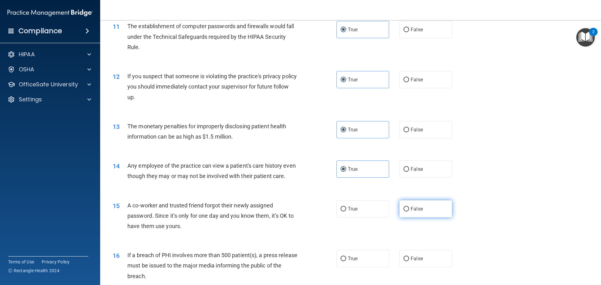
click at [423, 216] on label "False" at bounding box center [425, 208] width 53 height 17
click at [409, 212] on input "False" at bounding box center [407, 209] width 6 height 5
radio input "true"
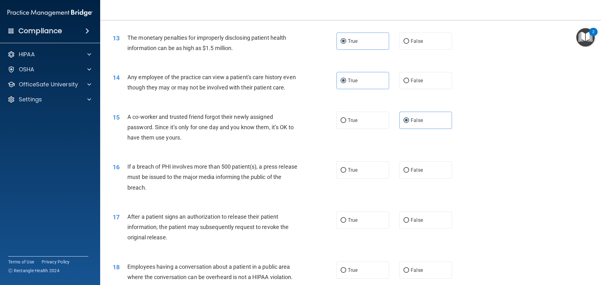
scroll to position [563, 0]
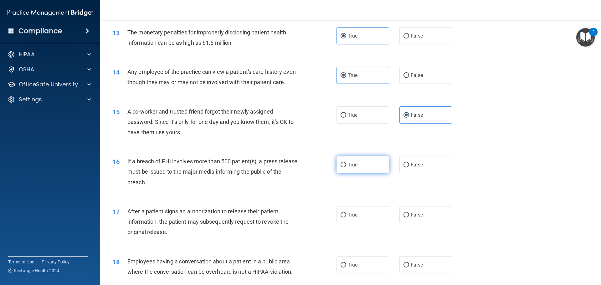
click at [363, 172] on label "True" at bounding box center [363, 164] width 53 height 17
click at [346, 167] on input "True" at bounding box center [344, 165] width 6 height 5
radio input "true"
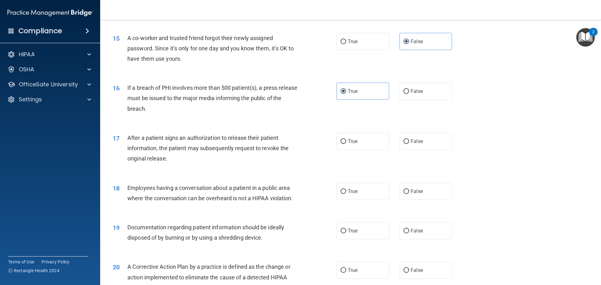
scroll to position [657, 0]
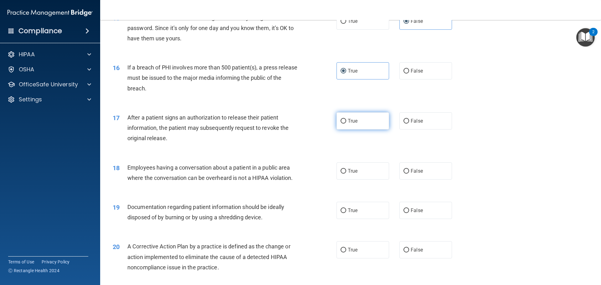
click at [351, 124] on span "True" at bounding box center [353, 121] width 10 height 6
click at [346, 124] on input "True" at bounding box center [344, 121] width 6 height 5
radio input "true"
click at [417, 175] on label "False" at bounding box center [425, 170] width 53 height 17
click at [409, 174] on input "False" at bounding box center [407, 171] width 6 height 5
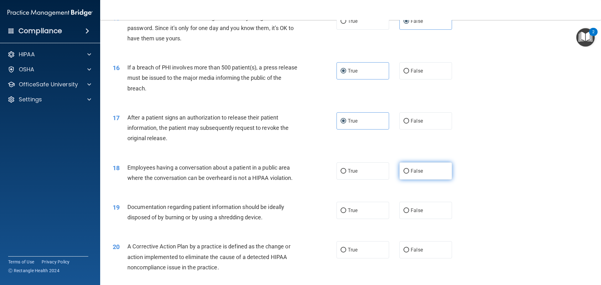
radio input "true"
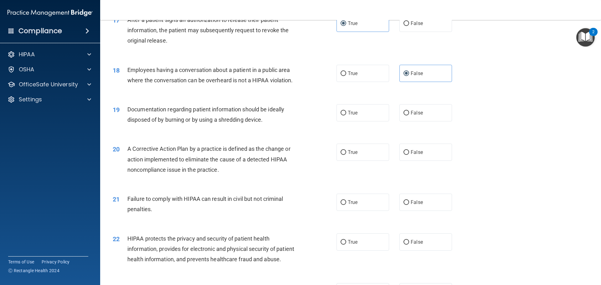
scroll to position [783, 0]
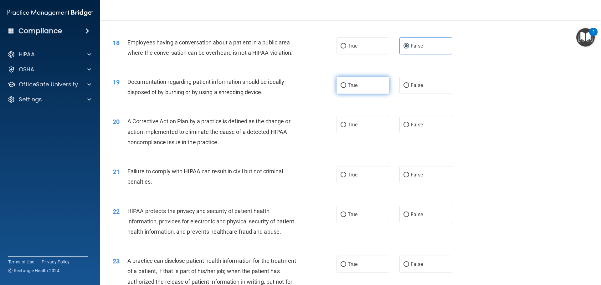
click at [359, 92] on label "True" at bounding box center [363, 85] width 53 height 17
click at [346, 88] on input "True" at bounding box center [344, 85] width 6 height 5
radio input "true"
click at [352, 128] on span "True" at bounding box center [353, 125] width 10 height 6
click at [346, 127] on input "True" at bounding box center [344, 125] width 6 height 5
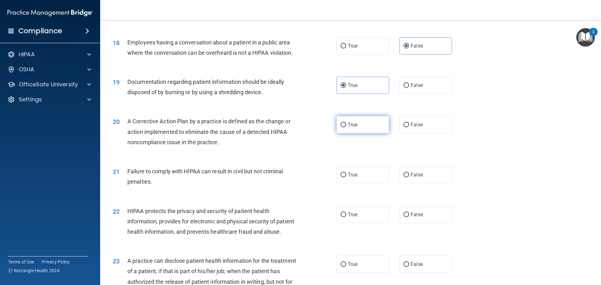
radio input "true"
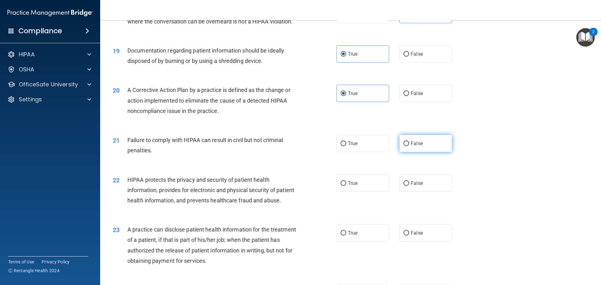
click at [422, 152] on label "False" at bounding box center [425, 143] width 53 height 17
click at [409, 146] on input "False" at bounding box center [407, 143] width 6 height 5
radio input "true"
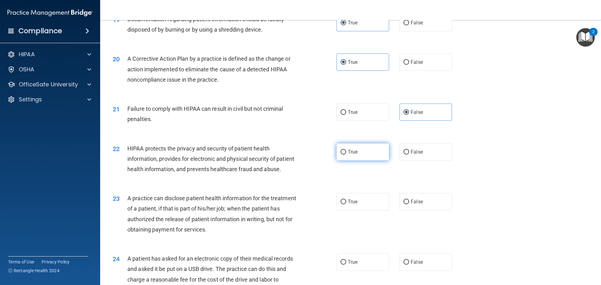
drag, startPoint x: 373, startPoint y: 159, endPoint x: 353, endPoint y: 159, distance: 19.7
click at [372, 159] on label "True" at bounding box center [363, 151] width 53 height 17
click at [346, 155] on input "True" at bounding box center [344, 152] width 6 height 5
radio input "true"
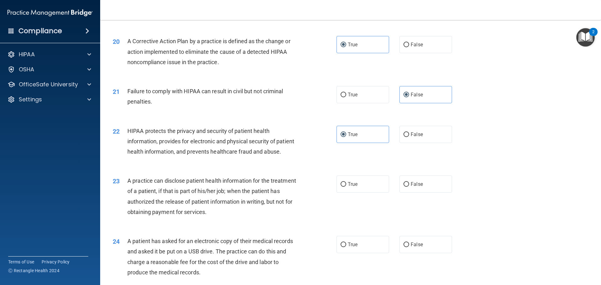
scroll to position [970, 0]
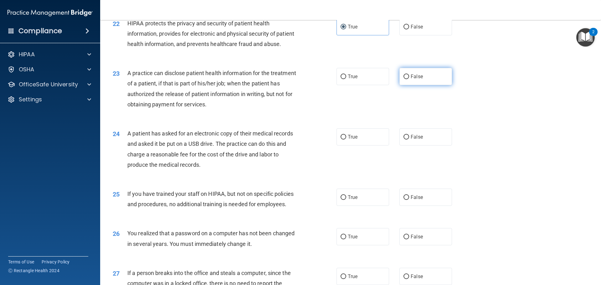
click at [399, 85] on label "False" at bounding box center [425, 76] width 53 height 17
click at [404, 79] on input "False" at bounding box center [407, 77] width 6 height 5
radio input "true"
click at [402, 146] on label "False" at bounding box center [425, 136] width 53 height 17
click at [404, 140] on input "False" at bounding box center [407, 137] width 6 height 5
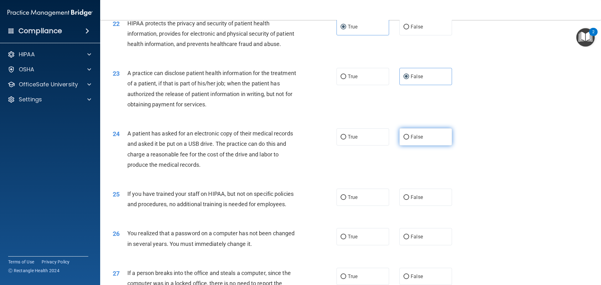
radio input "true"
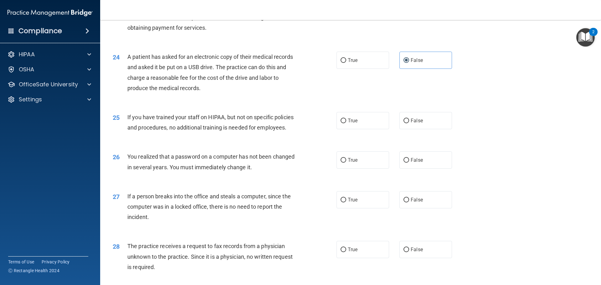
scroll to position [1064, 0]
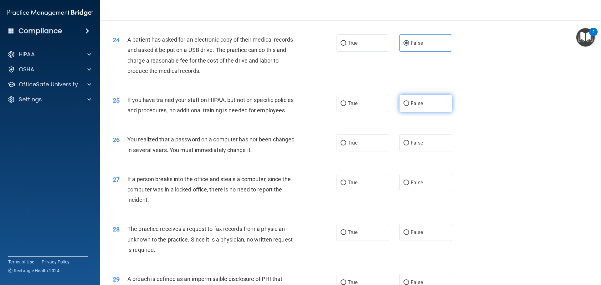
click at [437, 112] on label "False" at bounding box center [425, 103] width 53 height 17
click at [409, 106] on input "False" at bounding box center [407, 103] width 6 height 5
radio input "true"
click at [353, 146] on span "True" at bounding box center [353, 143] width 10 height 6
click at [346, 146] on input "True" at bounding box center [344, 143] width 6 height 5
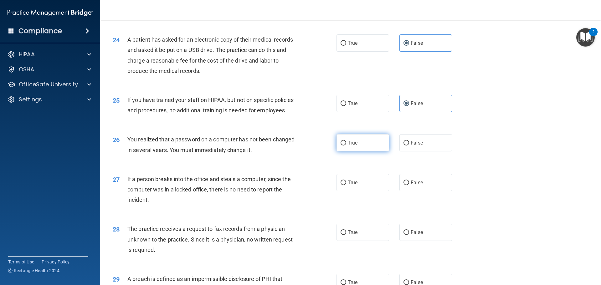
radio input "true"
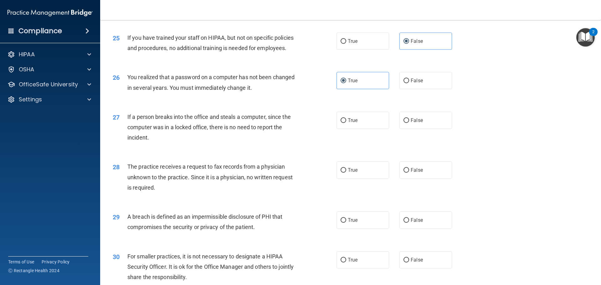
scroll to position [1127, 0]
click at [405, 129] on label "False" at bounding box center [425, 119] width 53 height 17
click at [405, 123] on input "False" at bounding box center [407, 120] width 6 height 5
radio input "true"
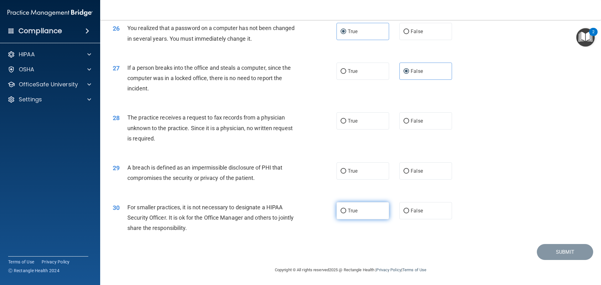
scroll to position [1190, 0]
click at [424, 130] on label "False" at bounding box center [425, 120] width 53 height 17
click at [409, 124] on input "False" at bounding box center [407, 121] width 6 height 5
radio input "true"
click at [351, 173] on label "True" at bounding box center [363, 170] width 53 height 17
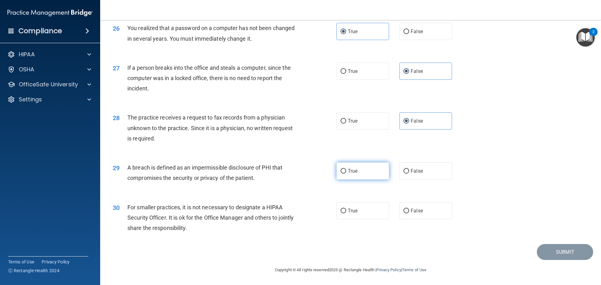
click at [346, 173] on input "True" at bounding box center [344, 171] width 6 height 5
radio input "true"
click at [431, 219] on label "False" at bounding box center [425, 210] width 53 height 17
click at [409, 213] on input "False" at bounding box center [407, 211] width 6 height 5
radio input "true"
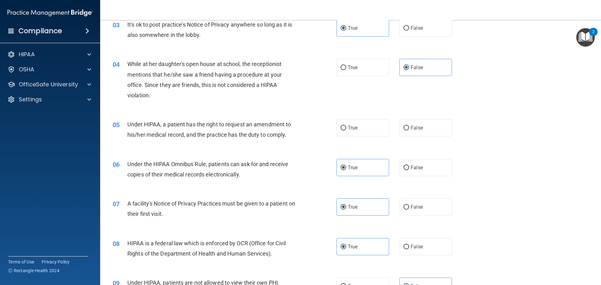
scroll to position [132, 0]
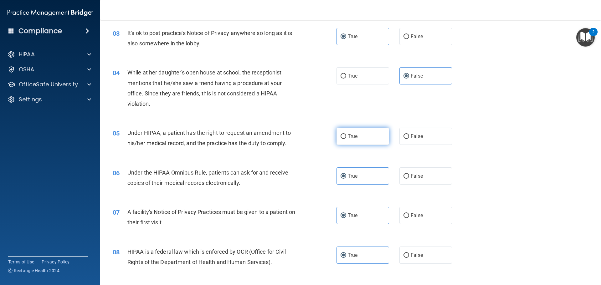
click at [359, 140] on label "True" at bounding box center [363, 136] width 53 height 17
click at [346, 139] on input "True" at bounding box center [344, 136] width 6 height 5
radio input "true"
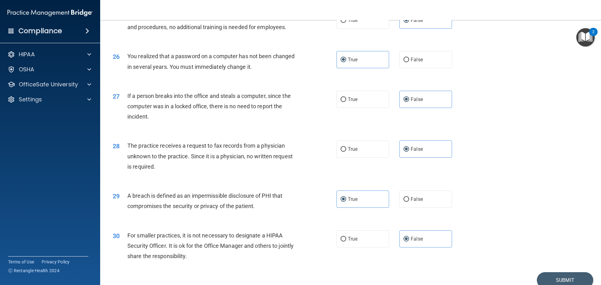
scroll to position [1196, 0]
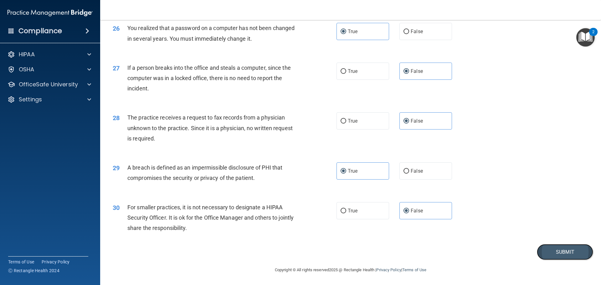
click at [551, 250] on button "Submit" at bounding box center [565, 252] width 56 height 16
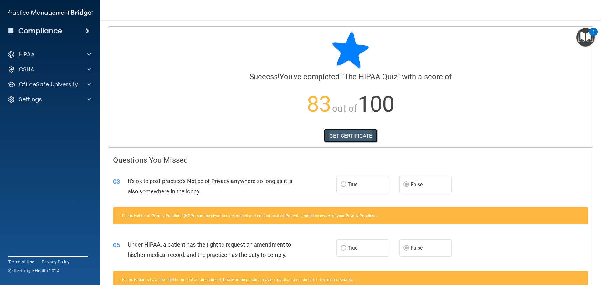
click at [348, 135] on link "GET CERTIFICATE" at bounding box center [351, 136] width 54 height 14
click at [335, 133] on link "GET CERTIFICATE" at bounding box center [351, 136] width 54 height 14
click at [40, 68] on div "OSHA" at bounding box center [42, 70] width 78 height 8
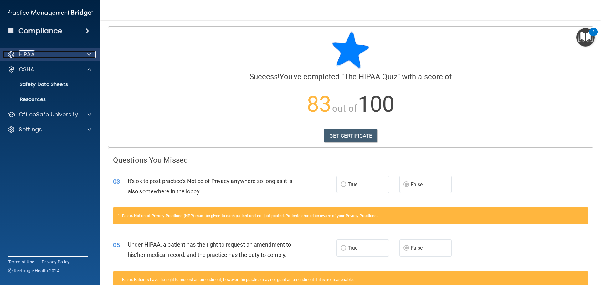
click at [45, 54] on div "HIPAA" at bounding box center [42, 55] width 78 height 8
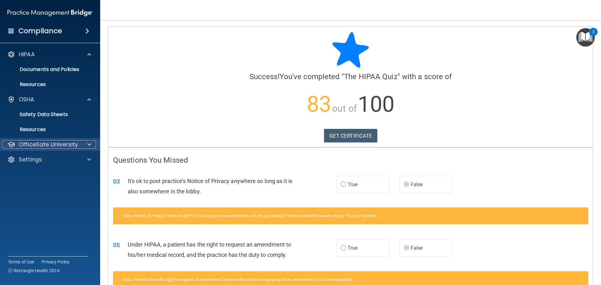
click at [54, 144] on p "OfficeSafe University" at bounding box center [48, 145] width 59 height 8
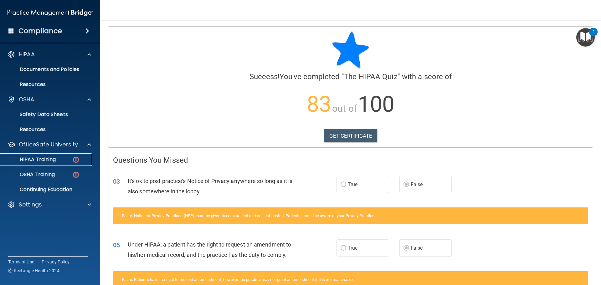
click at [40, 157] on p "HIPAA Training" at bounding box center [30, 160] width 52 height 6
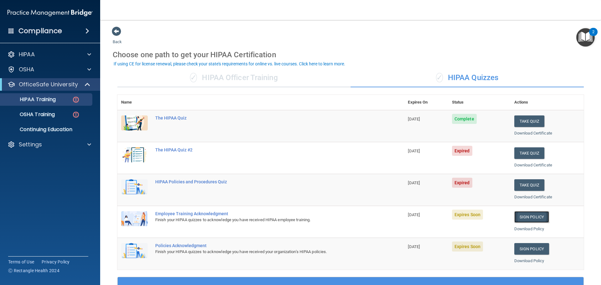
click at [529, 218] on link "Sign Policy" at bounding box center [531, 217] width 35 height 12
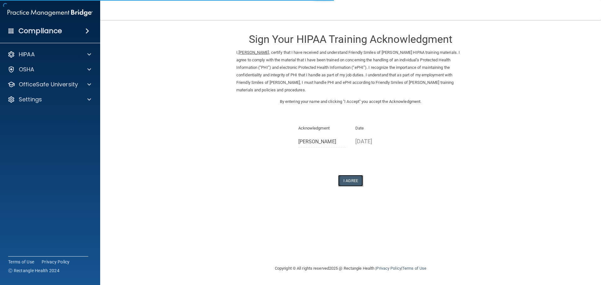
click at [351, 175] on button "I Agree" at bounding box center [350, 181] width 25 height 12
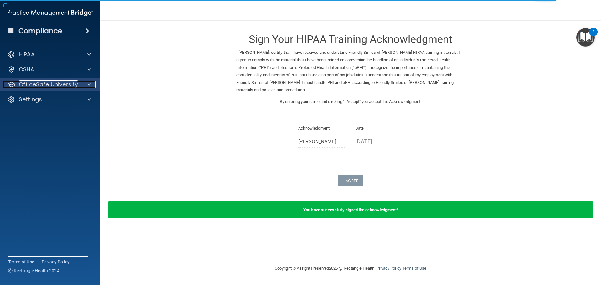
click at [42, 87] on p "OfficeSafe University" at bounding box center [48, 85] width 59 height 8
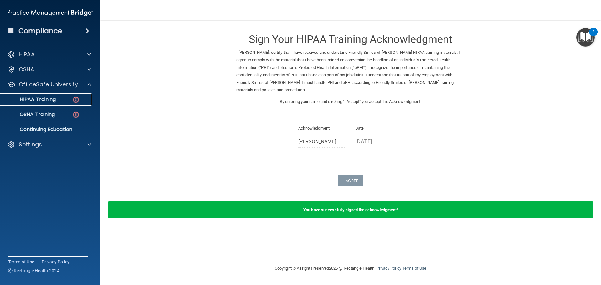
click at [41, 98] on p "HIPAA Training" at bounding box center [30, 99] width 52 height 6
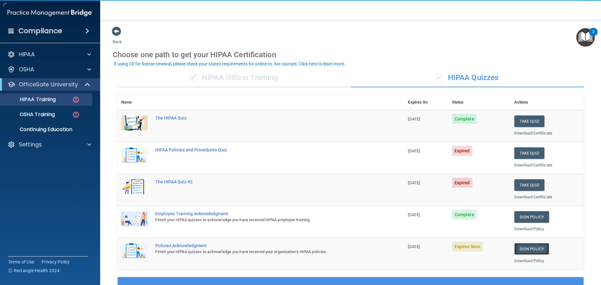
click at [522, 246] on link "Sign Policy" at bounding box center [531, 249] width 35 height 12
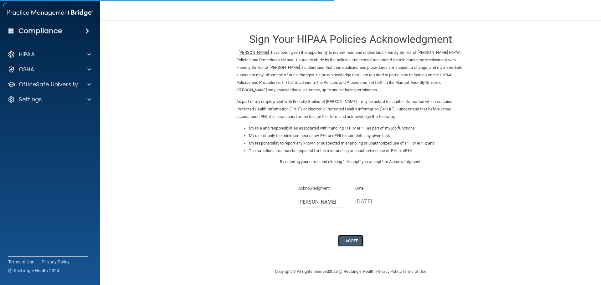
click at [348, 240] on button "I Agree" at bounding box center [350, 241] width 25 height 12
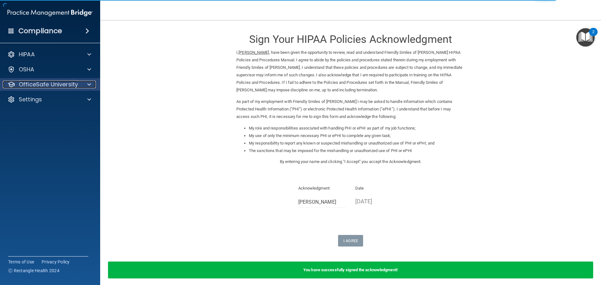
click at [50, 88] on p "OfficeSafe University" at bounding box center [48, 85] width 59 height 8
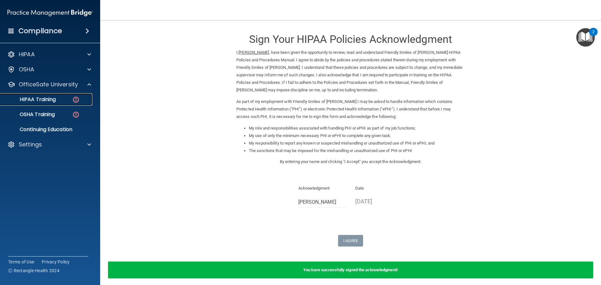
click at [44, 98] on p "HIPAA Training" at bounding box center [30, 99] width 52 height 6
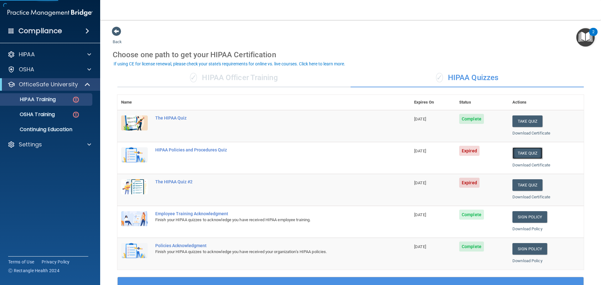
click at [527, 148] on button "Take Quiz" at bounding box center [527, 153] width 30 height 12
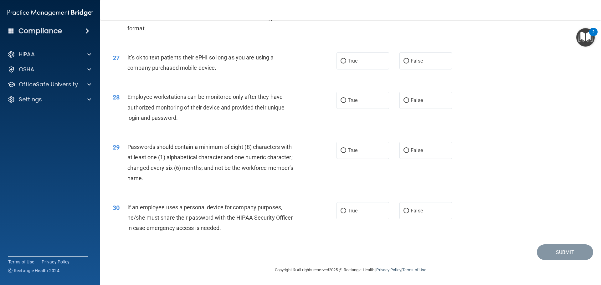
scroll to position [1286, 0]
click at [380, 218] on label "True" at bounding box center [363, 210] width 53 height 17
click at [346, 213] on input "True" at bounding box center [344, 211] width 6 height 5
radio input "true"
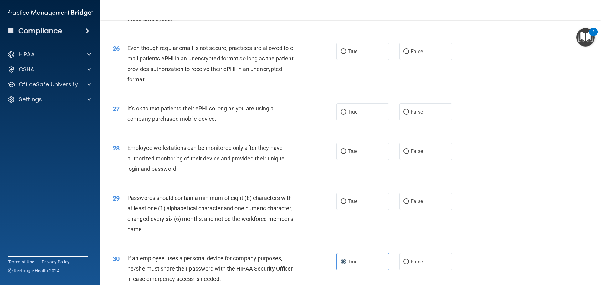
scroll to position [1224, 0]
click at [331, 210] on div "29 Passwords should contain a minimum of eight (8) characters with at least one…" at bounding box center [224, 216] width 243 height 45
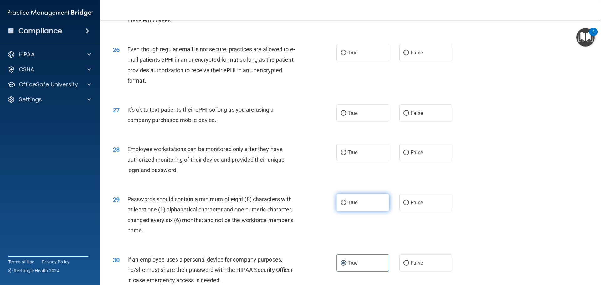
click at [351, 208] on label "True" at bounding box center [363, 202] width 53 height 17
click at [346, 205] on input "True" at bounding box center [344, 203] width 6 height 5
radio input "true"
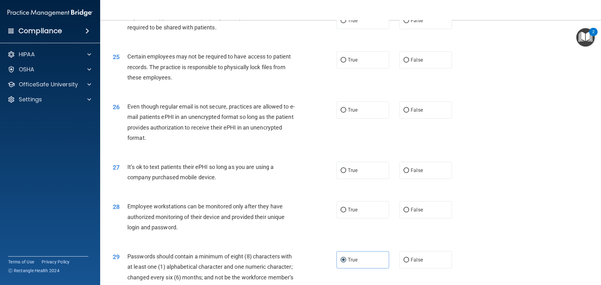
scroll to position [1161, 0]
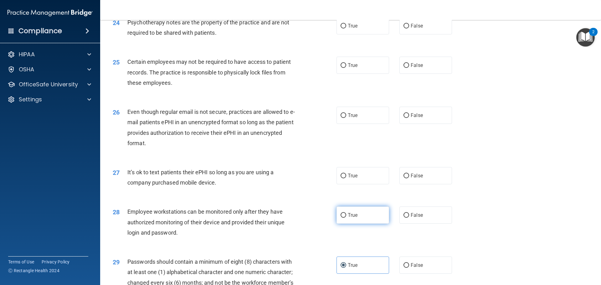
click at [344, 224] on label "True" at bounding box center [363, 215] width 53 height 17
click at [344, 218] on input "True" at bounding box center [344, 215] width 6 height 5
radio input "true"
click at [428, 184] on label "False" at bounding box center [425, 175] width 53 height 17
click at [409, 178] on input "False" at bounding box center [407, 176] width 6 height 5
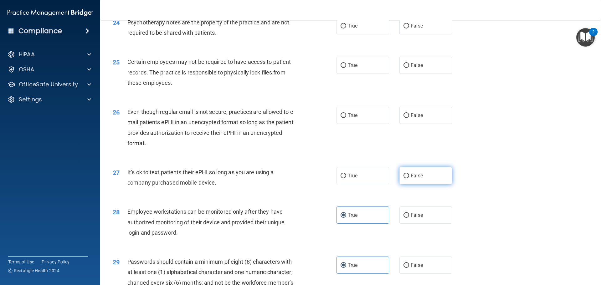
radio input "true"
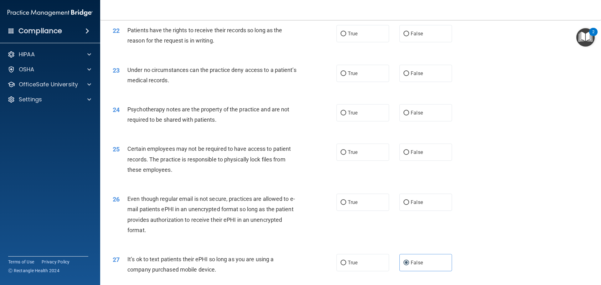
scroll to position [1067, 0]
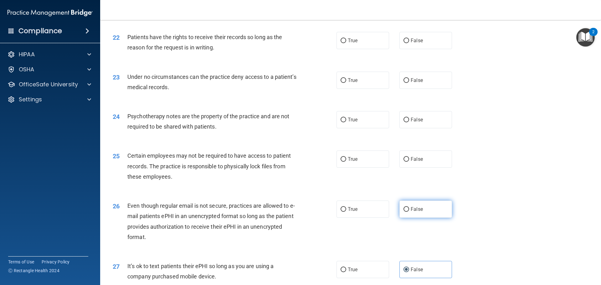
click at [425, 218] on label "False" at bounding box center [425, 209] width 53 height 17
click at [409, 212] on input "False" at bounding box center [407, 209] width 6 height 5
radio input "true"
click at [349, 168] on label "True" at bounding box center [363, 159] width 53 height 17
click at [346, 162] on input "True" at bounding box center [344, 159] width 6 height 5
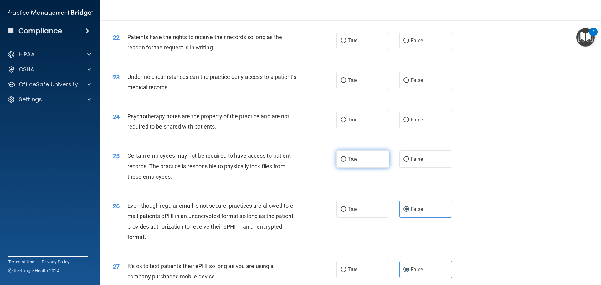
radio input "true"
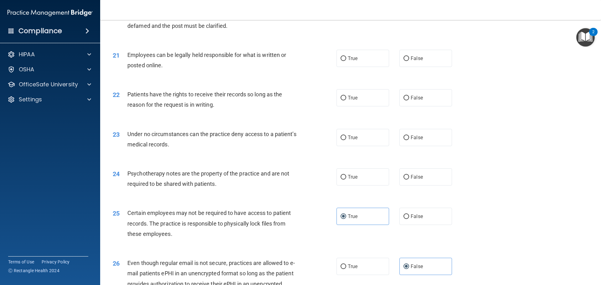
scroll to position [1005, 0]
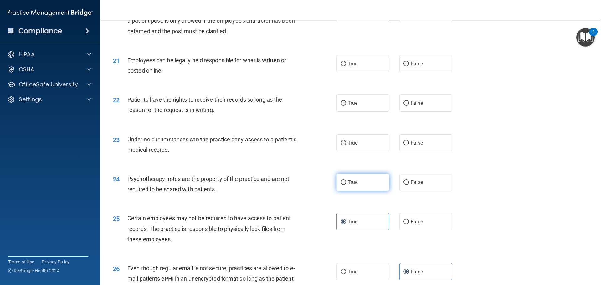
click at [349, 185] on span "True" at bounding box center [353, 182] width 10 height 6
click at [346, 185] on input "True" at bounding box center [344, 182] width 6 height 5
radio input "true"
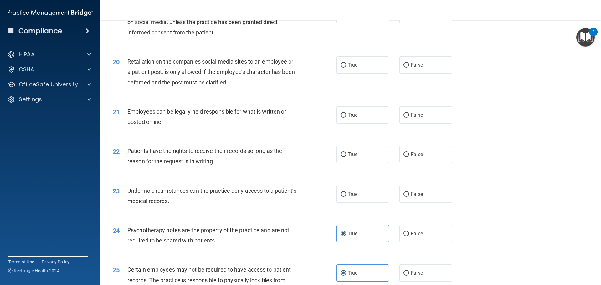
scroll to position [942, 0]
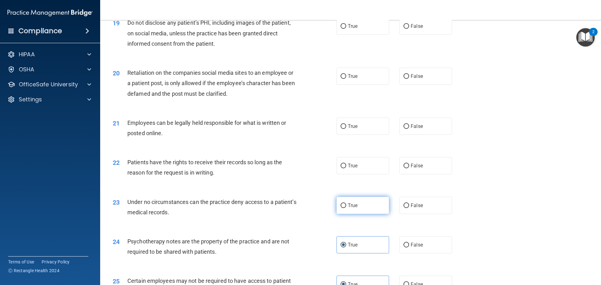
click at [363, 214] on label "True" at bounding box center [363, 205] width 53 height 17
click at [346, 208] on input "True" at bounding box center [344, 205] width 6 height 5
radio input "true"
click at [354, 169] on span "True" at bounding box center [353, 166] width 10 height 6
click at [346, 168] on input "True" at bounding box center [344, 166] width 6 height 5
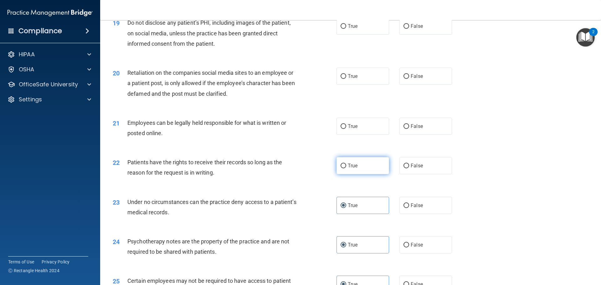
radio input "true"
click at [368, 135] on label "True" at bounding box center [363, 126] width 53 height 17
click at [346, 129] on input "True" at bounding box center [344, 126] width 6 height 5
radio input "true"
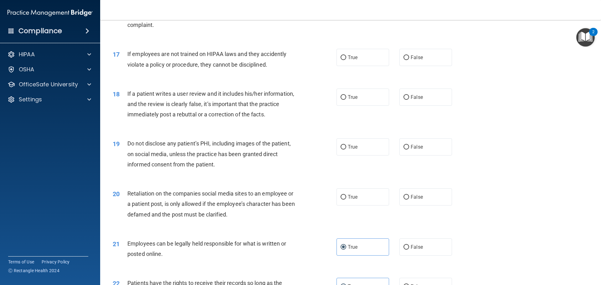
scroll to position [817, 0]
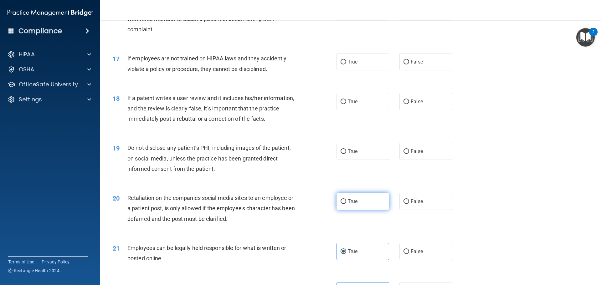
click at [337, 204] on label "True" at bounding box center [363, 201] width 53 height 17
click at [341, 204] on input "True" at bounding box center [344, 201] width 6 height 5
radio input "true"
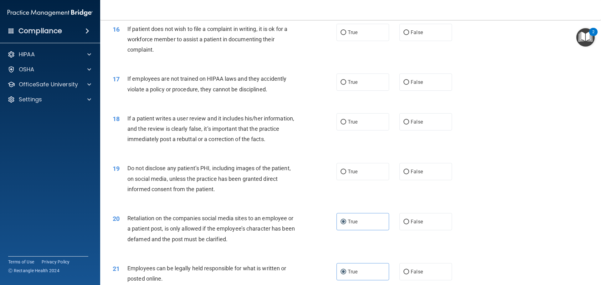
scroll to position [785, 0]
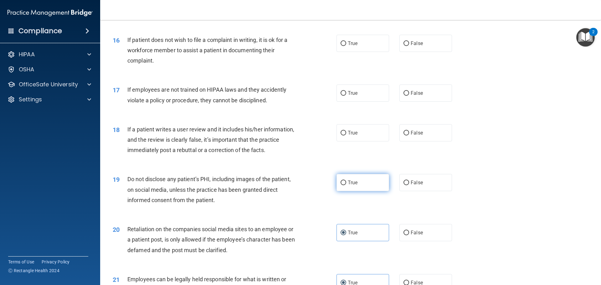
click at [369, 191] on label "True" at bounding box center [363, 182] width 53 height 17
click at [346, 185] on input "True" at bounding box center [344, 183] width 6 height 5
radio input "true"
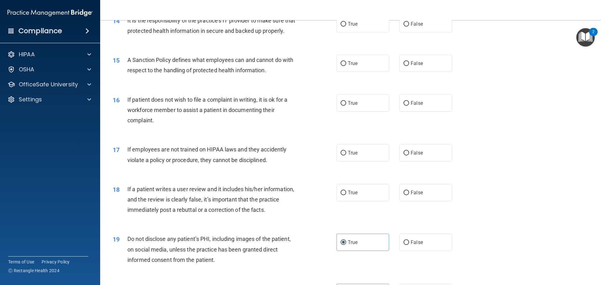
scroll to position [723, 0]
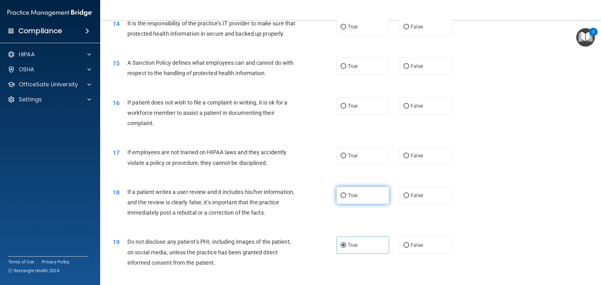
click at [345, 197] on label "True" at bounding box center [363, 195] width 53 height 17
click at [345, 197] on input "True" at bounding box center [344, 195] width 6 height 5
radio input "true"
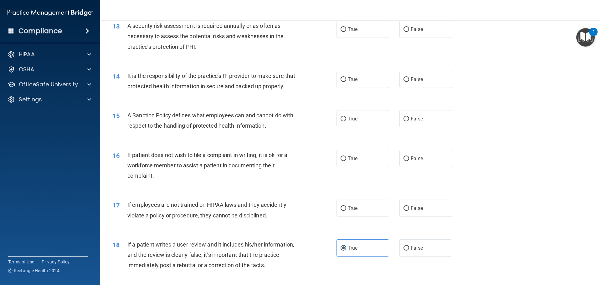
scroll to position [660, 0]
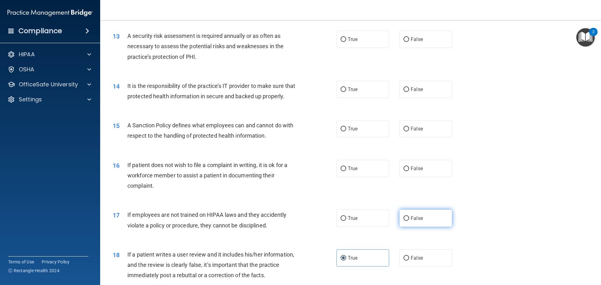
click at [404, 221] on input "False" at bounding box center [407, 218] width 6 height 5
radio input "true"
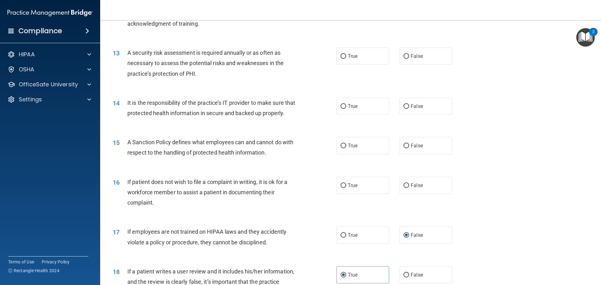
scroll to position [629, 0]
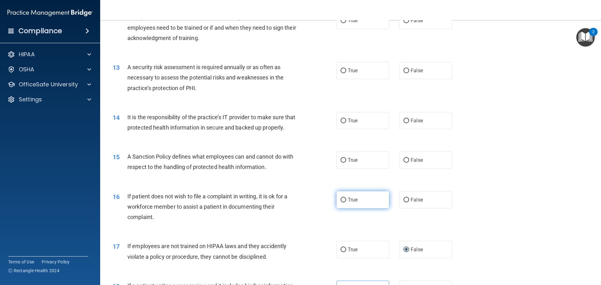
click at [343, 203] on input "True" at bounding box center [344, 200] width 6 height 5
radio input "true"
click at [416, 205] on label "False" at bounding box center [425, 199] width 53 height 17
click at [409, 203] on input "False" at bounding box center [407, 200] width 6 height 5
radio input "true"
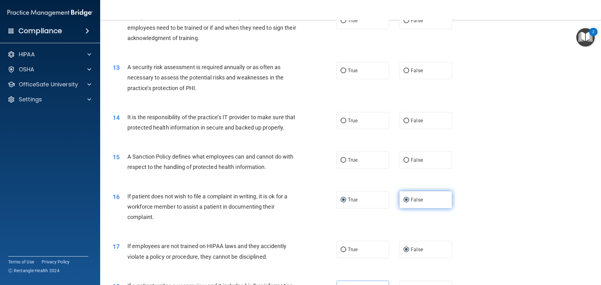
radio input "false"
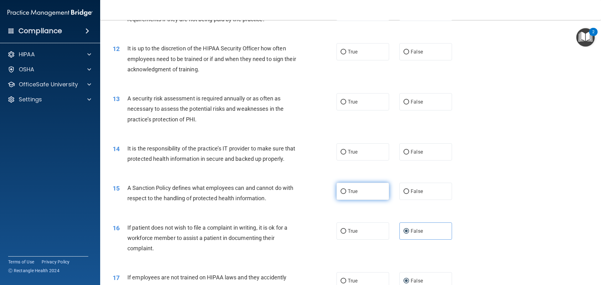
click at [352, 194] on span "True" at bounding box center [353, 191] width 10 height 6
click at [346, 194] on input "True" at bounding box center [344, 191] width 6 height 5
radio input "true"
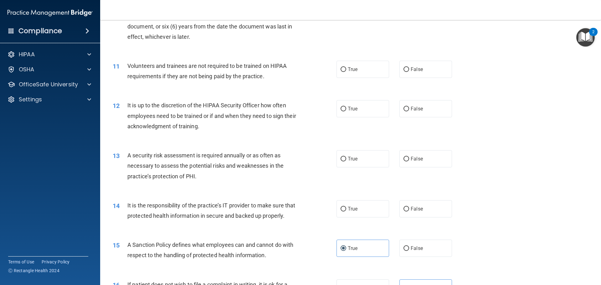
scroll to position [535, 0]
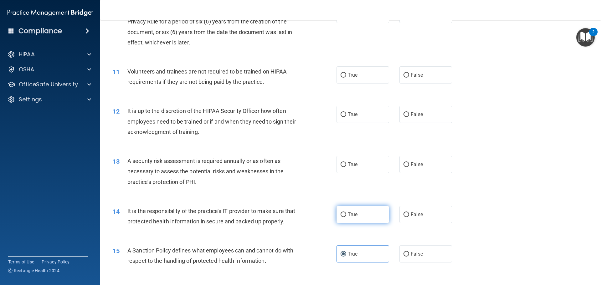
click at [351, 216] on span "True" at bounding box center [353, 215] width 10 height 6
click at [346, 216] on input "True" at bounding box center [344, 215] width 6 height 5
radio input "true"
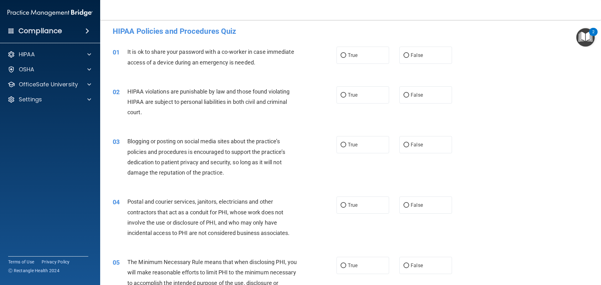
scroll to position [0, 0]
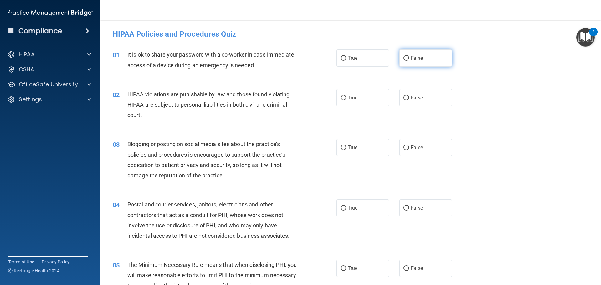
click at [418, 58] on span "False" at bounding box center [417, 58] width 12 height 6
click at [409, 58] on input "False" at bounding box center [407, 58] width 6 height 5
radio input "true"
click at [354, 102] on label "True" at bounding box center [363, 97] width 53 height 17
click at [346, 100] on input "True" at bounding box center [344, 98] width 6 height 5
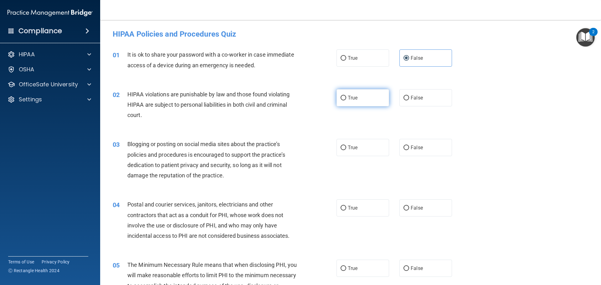
radio input "true"
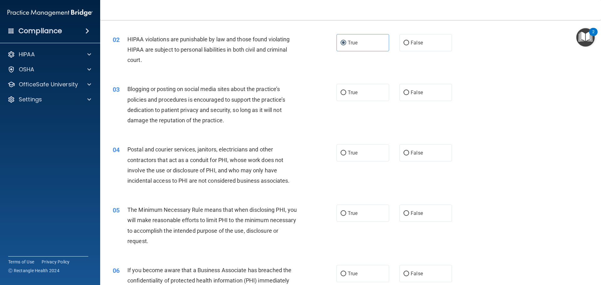
scroll to position [63, 0]
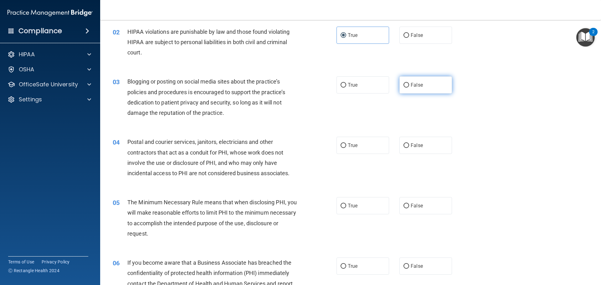
click at [427, 89] on label "False" at bounding box center [425, 84] width 53 height 17
click at [409, 88] on input "False" at bounding box center [407, 85] width 6 height 5
radio input "true"
click at [367, 148] on label "True" at bounding box center [363, 145] width 53 height 17
click at [346, 148] on input "True" at bounding box center [344, 145] width 6 height 5
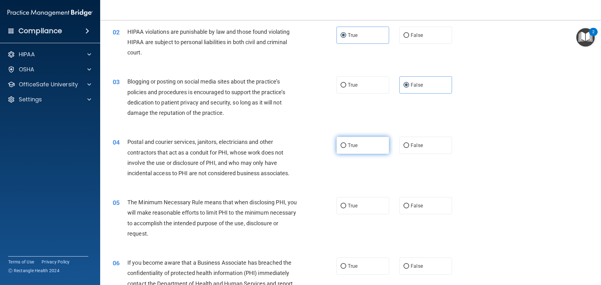
radio input "true"
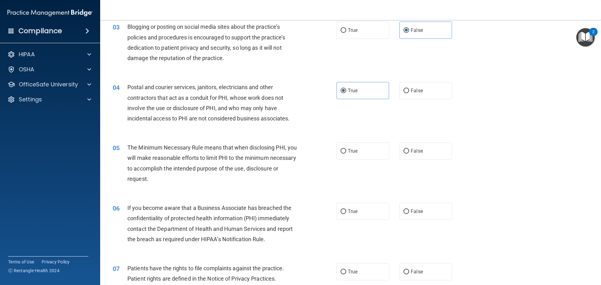
scroll to position [125, 0]
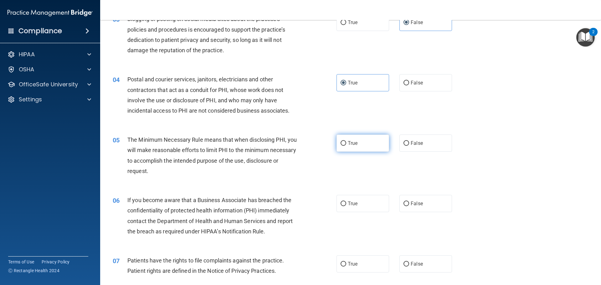
drag, startPoint x: 364, startPoint y: 144, endPoint x: 355, endPoint y: 144, distance: 9.7
click at [361, 144] on label "True" at bounding box center [363, 143] width 53 height 17
click at [346, 144] on input "True" at bounding box center [344, 143] width 6 height 5
radio input "true"
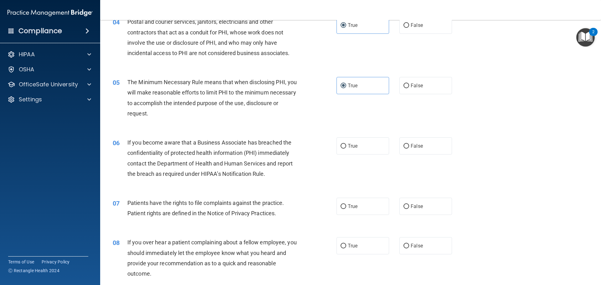
scroll to position [188, 0]
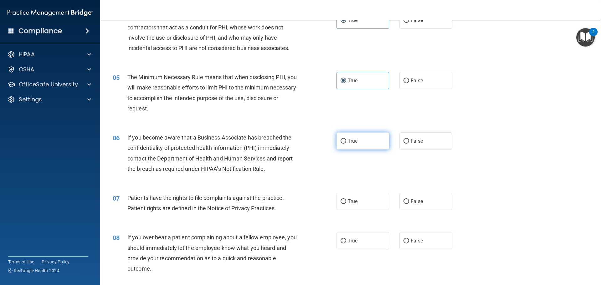
click at [381, 137] on label "True" at bounding box center [363, 140] width 53 height 17
click at [346, 139] on input "True" at bounding box center [344, 141] width 6 height 5
radio input "true"
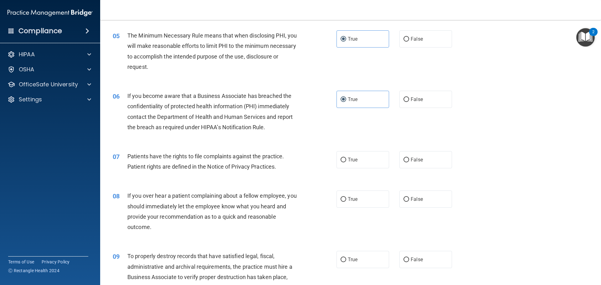
scroll to position [250, 0]
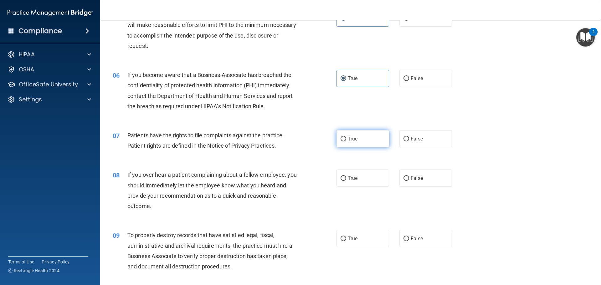
click at [355, 144] on label "True" at bounding box center [363, 138] width 53 height 17
click at [346, 141] on input "True" at bounding box center [344, 139] width 6 height 5
radio input "true"
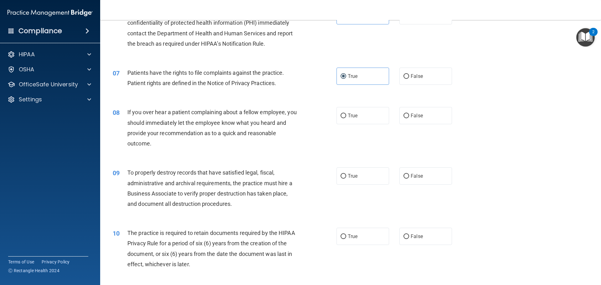
scroll to position [344, 0]
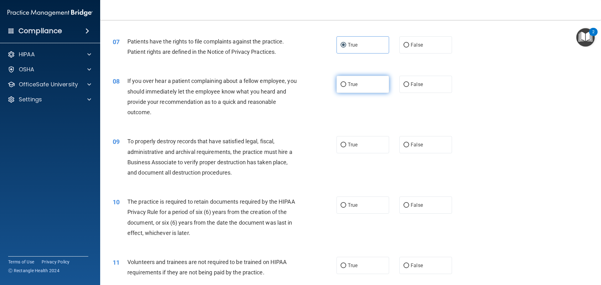
click at [360, 88] on label "True" at bounding box center [363, 84] width 53 height 17
click at [346, 87] on input "True" at bounding box center [344, 84] width 6 height 5
radio input "true"
click at [361, 141] on label "True" at bounding box center [363, 144] width 53 height 17
click at [346, 143] on input "True" at bounding box center [344, 145] width 6 height 5
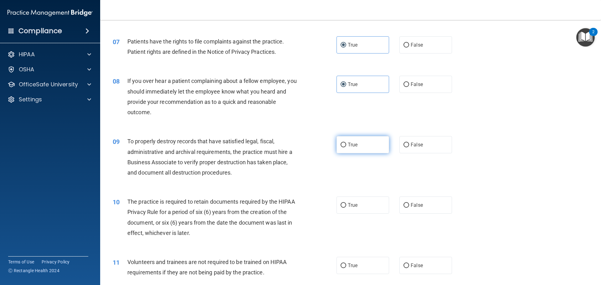
radio input "true"
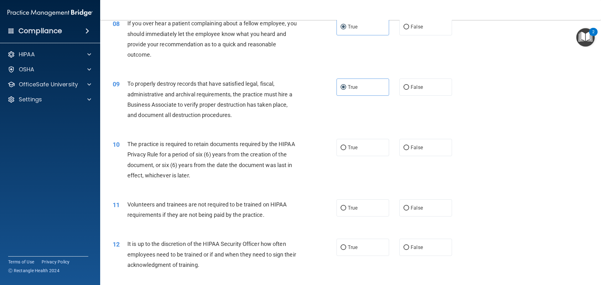
scroll to position [407, 0]
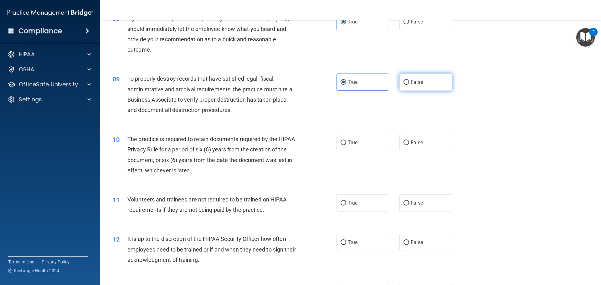
click at [411, 83] on span "False" at bounding box center [417, 82] width 12 height 6
click at [409, 83] on input "False" at bounding box center [407, 82] width 6 height 5
radio input "true"
radio input "false"
click at [359, 138] on label "True" at bounding box center [363, 142] width 53 height 17
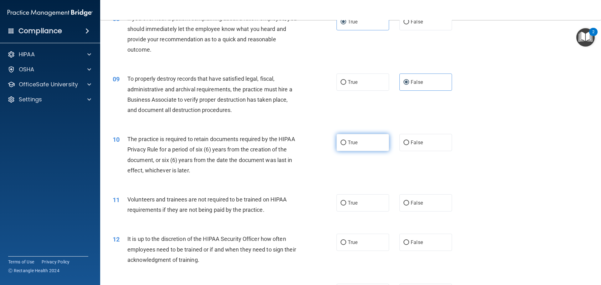
click at [346, 141] on input "True" at bounding box center [344, 143] width 6 height 5
radio input "true"
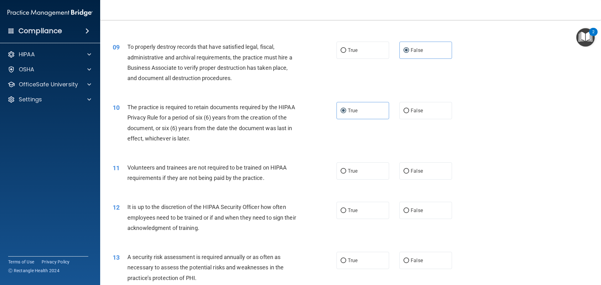
scroll to position [470, 0]
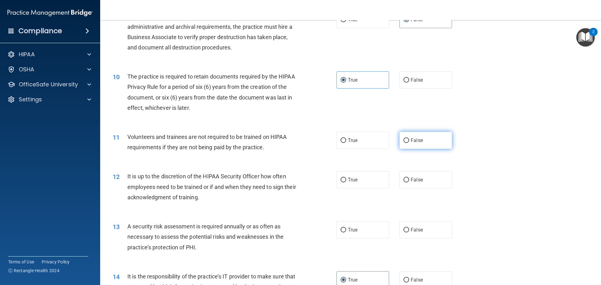
click at [404, 139] on input "False" at bounding box center [407, 140] width 6 height 5
radio input "true"
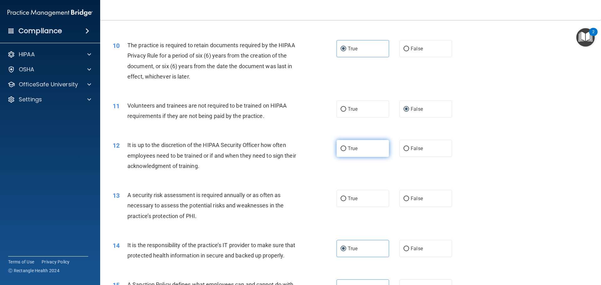
click at [361, 149] on label "True" at bounding box center [363, 148] width 53 height 17
click at [346, 149] on input "True" at bounding box center [344, 149] width 6 height 5
radio input "true"
click at [435, 145] on label "False" at bounding box center [425, 148] width 53 height 17
click at [409, 147] on input "False" at bounding box center [407, 149] width 6 height 5
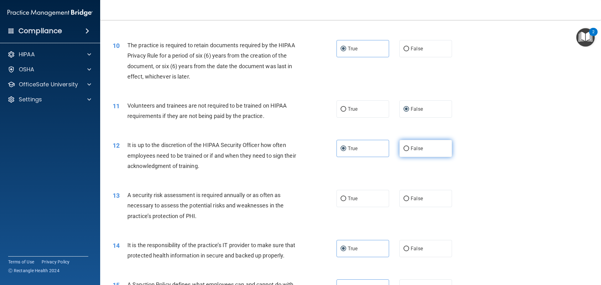
radio input "true"
radio input "false"
click at [348, 198] on span "True" at bounding box center [353, 199] width 10 height 6
click at [346, 198] on input "True" at bounding box center [344, 199] width 6 height 5
radio input "true"
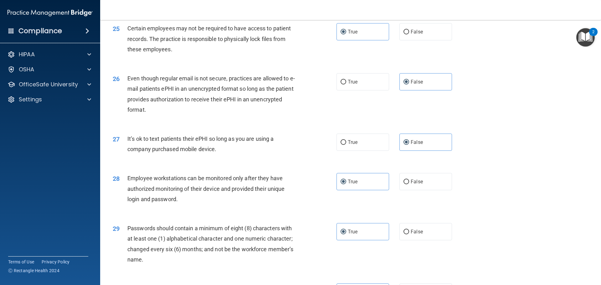
scroll to position [1286, 0]
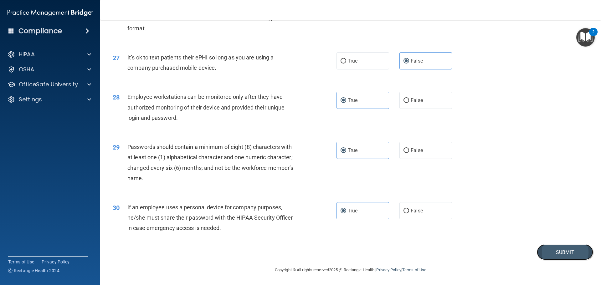
click at [553, 244] on button "Submit" at bounding box center [565, 252] width 56 height 16
